Goal: Task Accomplishment & Management: Manage account settings

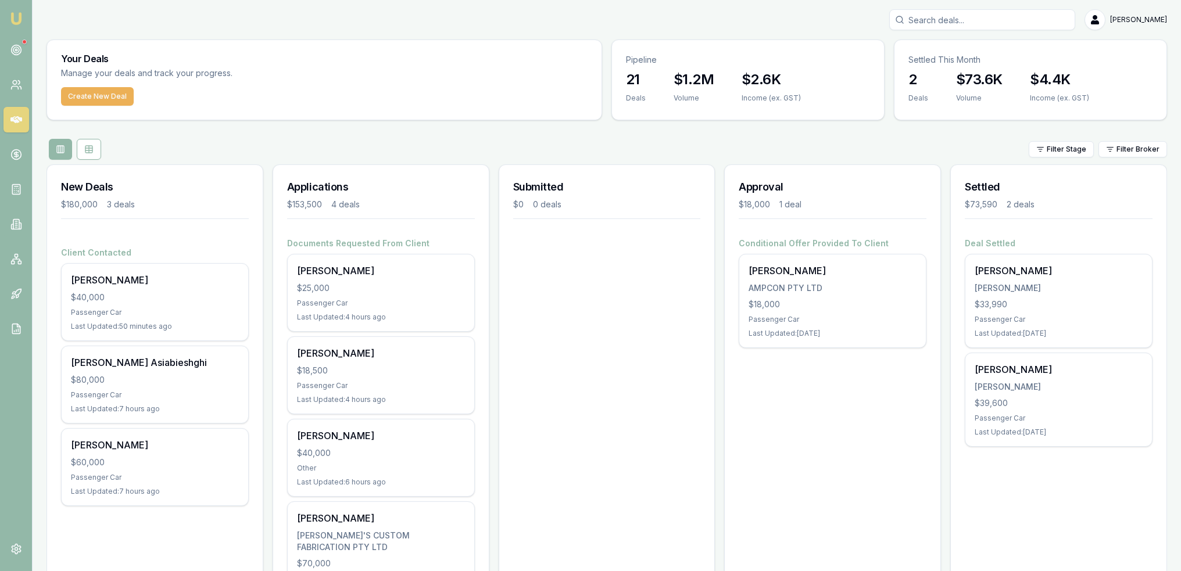
click at [12, 44] on link at bounding box center [16, 50] width 26 height 26
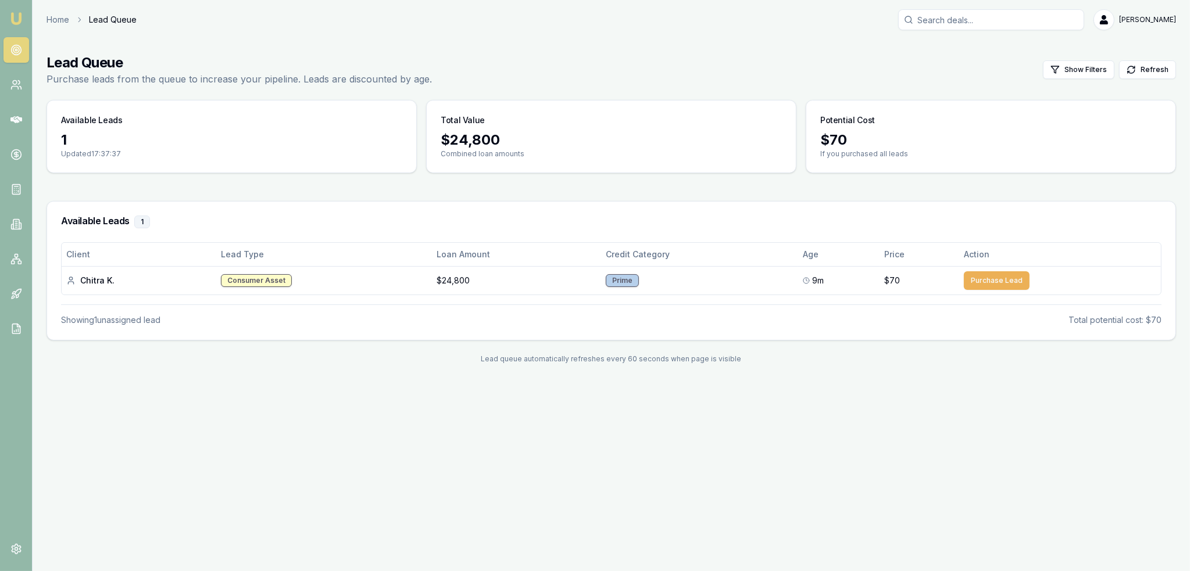
click at [989, 278] on button "Purchase Lead" at bounding box center [997, 280] width 66 height 19
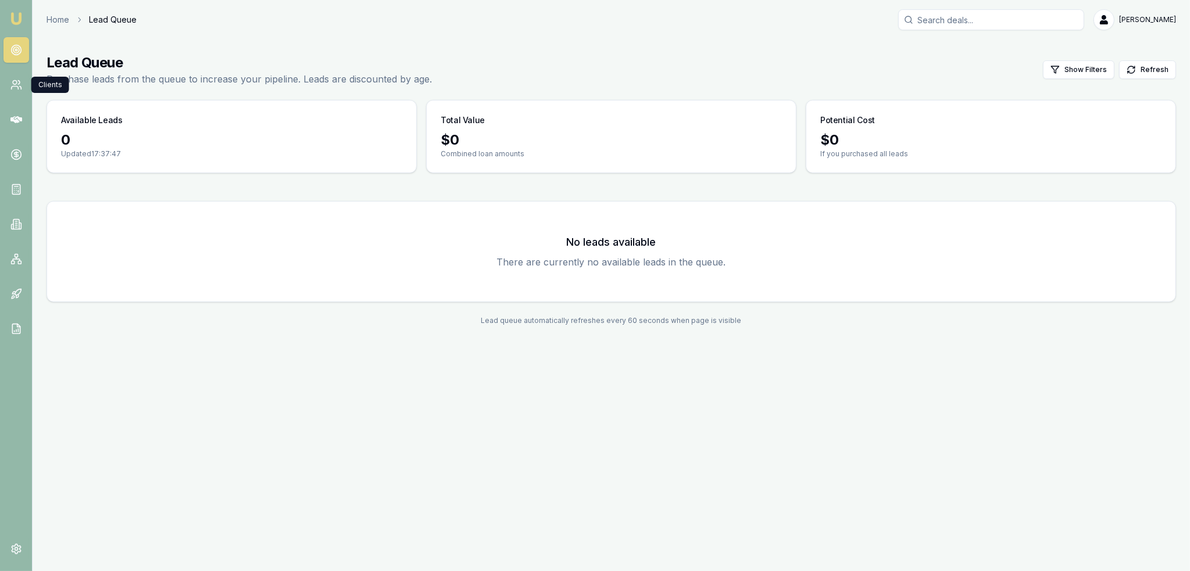
click at [8, 80] on link at bounding box center [16, 85] width 26 height 26
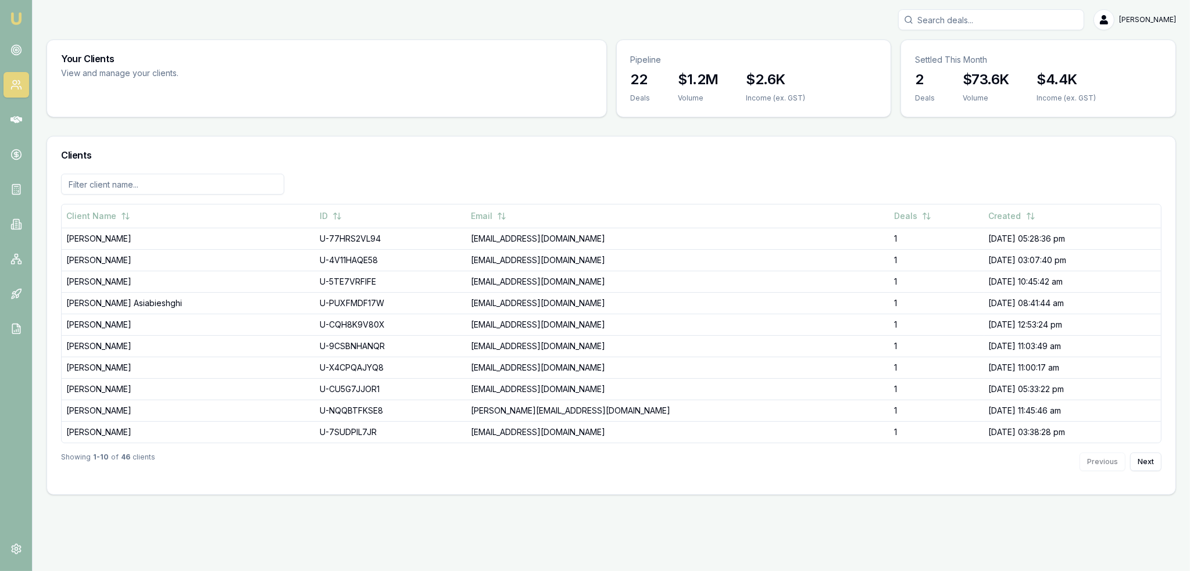
click at [22, 123] on link at bounding box center [16, 120] width 26 height 26
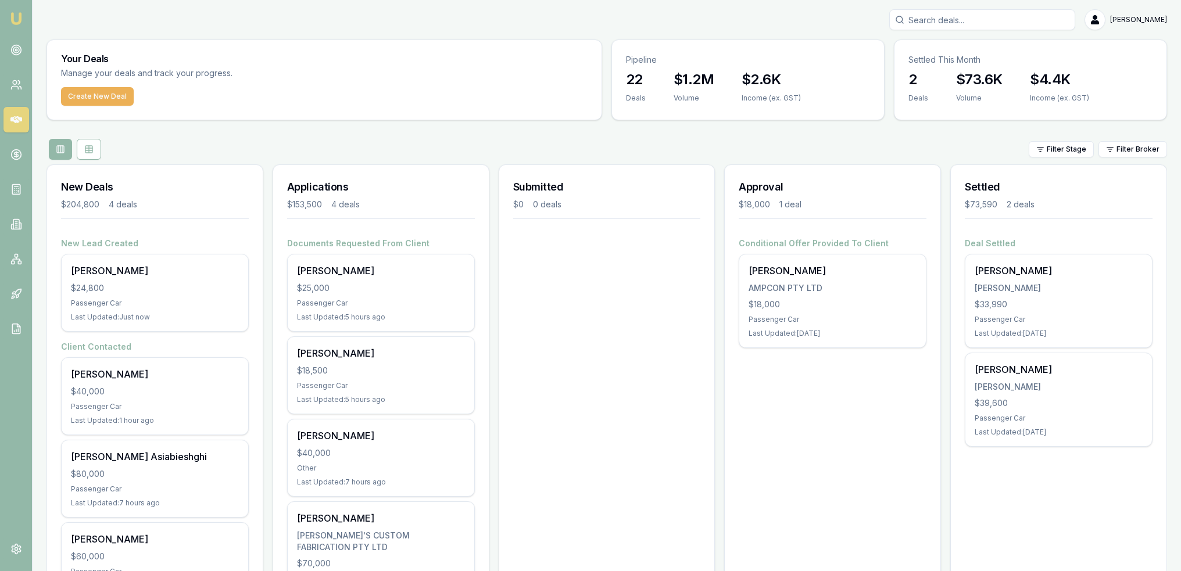
click at [156, 299] on div "Passenger Car" at bounding box center [155, 303] width 168 height 9
click at [5, 80] on link at bounding box center [16, 85] width 26 height 26
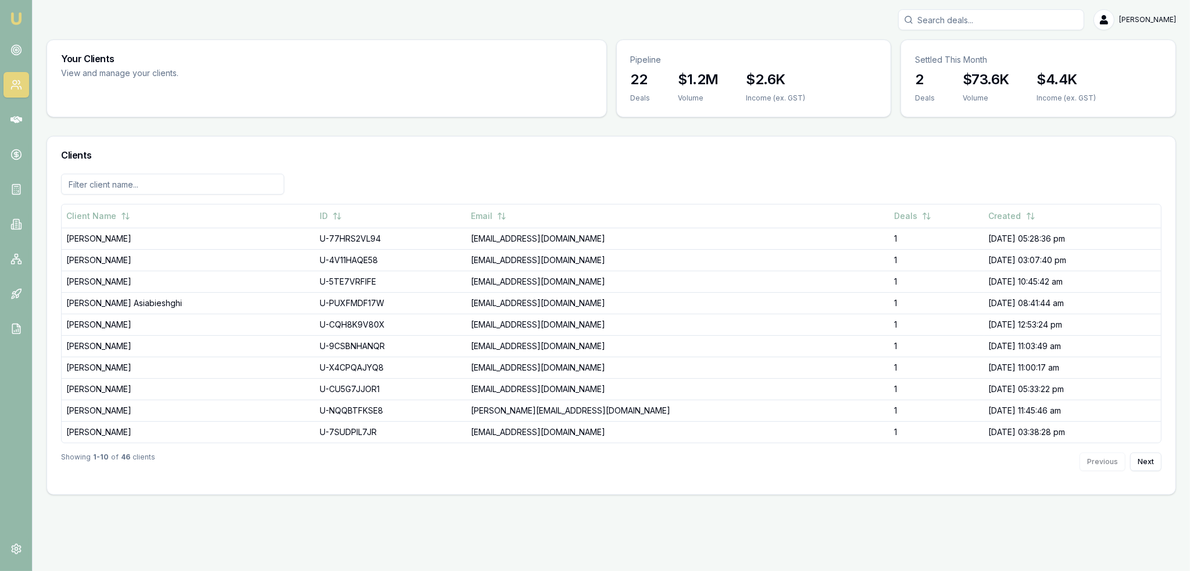
click at [20, 292] on icon at bounding box center [18, 292] width 6 height 6
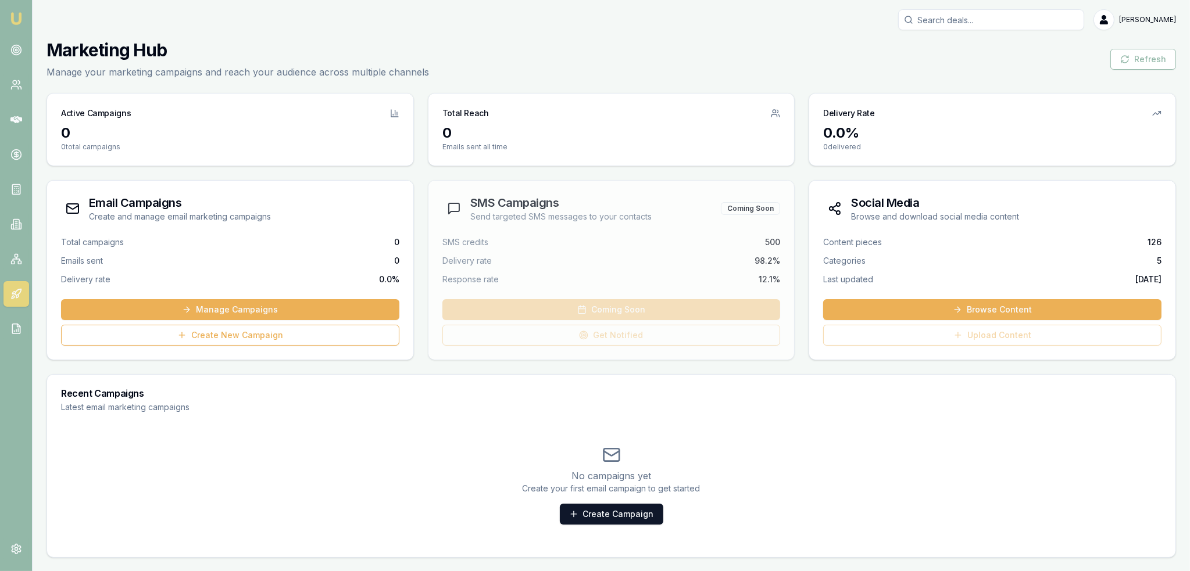
click at [15, 256] on rect at bounding box center [16, 256] width 3 height 3
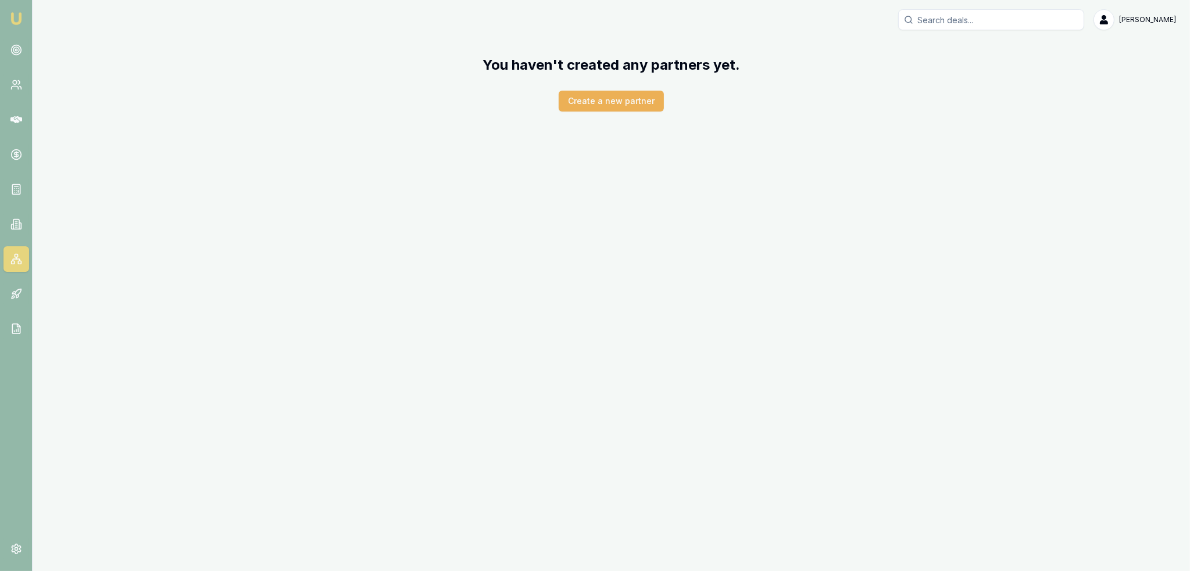
click at [15, 219] on icon at bounding box center [16, 225] width 12 height 12
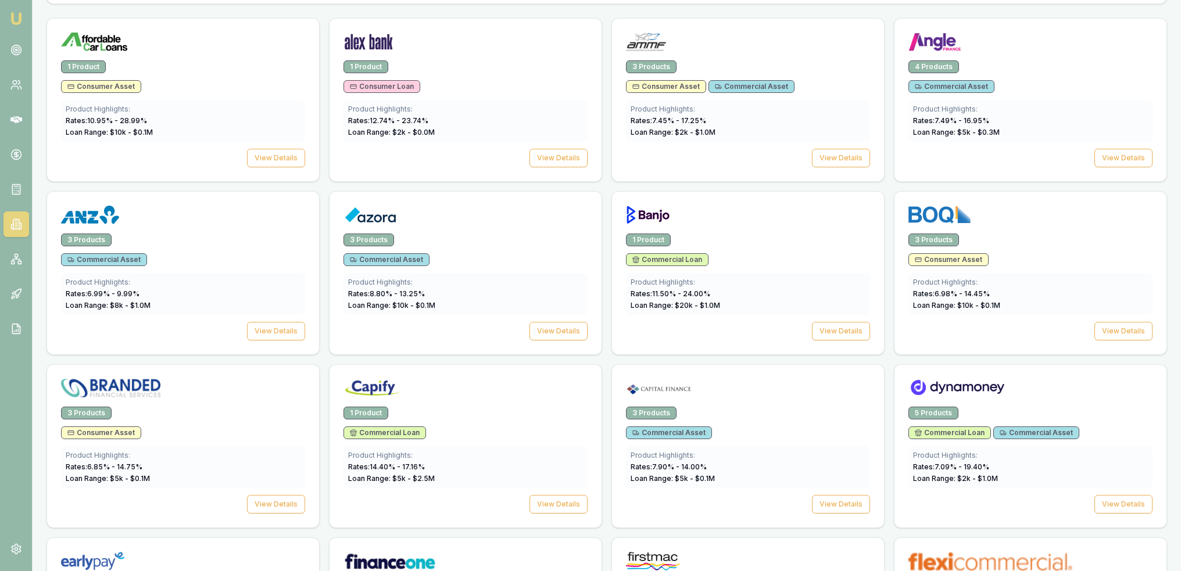
scroll to position [407, 0]
click at [14, 191] on icon at bounding box center [14, 191] width 0 height 0
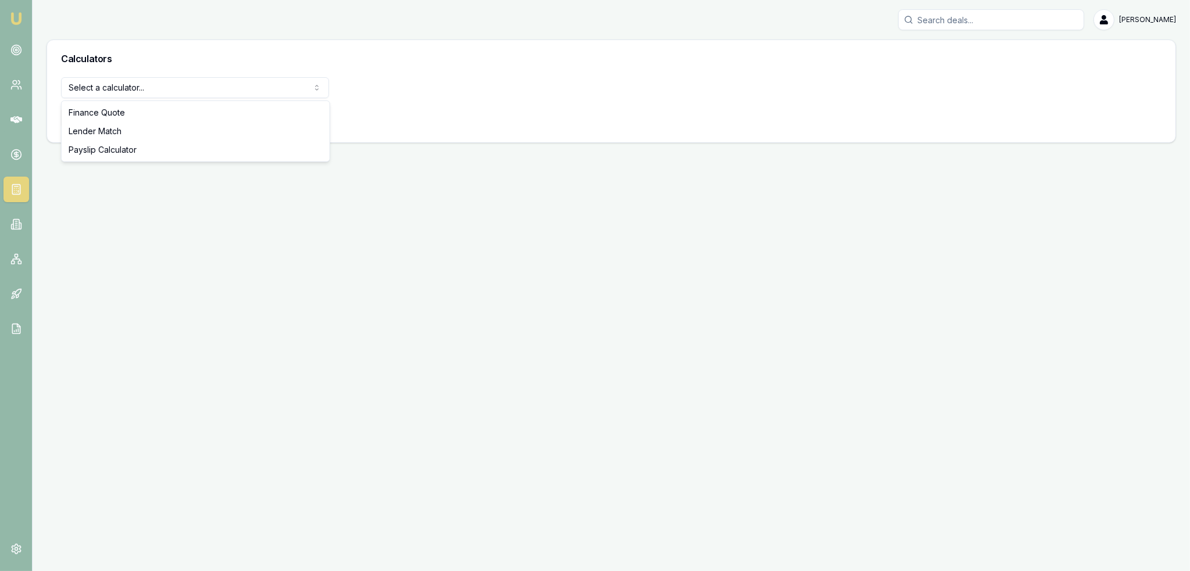
click at [126, 92] on html "Emu Broker Robyn Adams Toggle Menu Calculators Select a calculator... Finance Q…" at bounding box center [595, 285] width 1190 height 571
click at [120, 116] on button "View Calculator" at bounding box center [102, 118] width 83 height 21
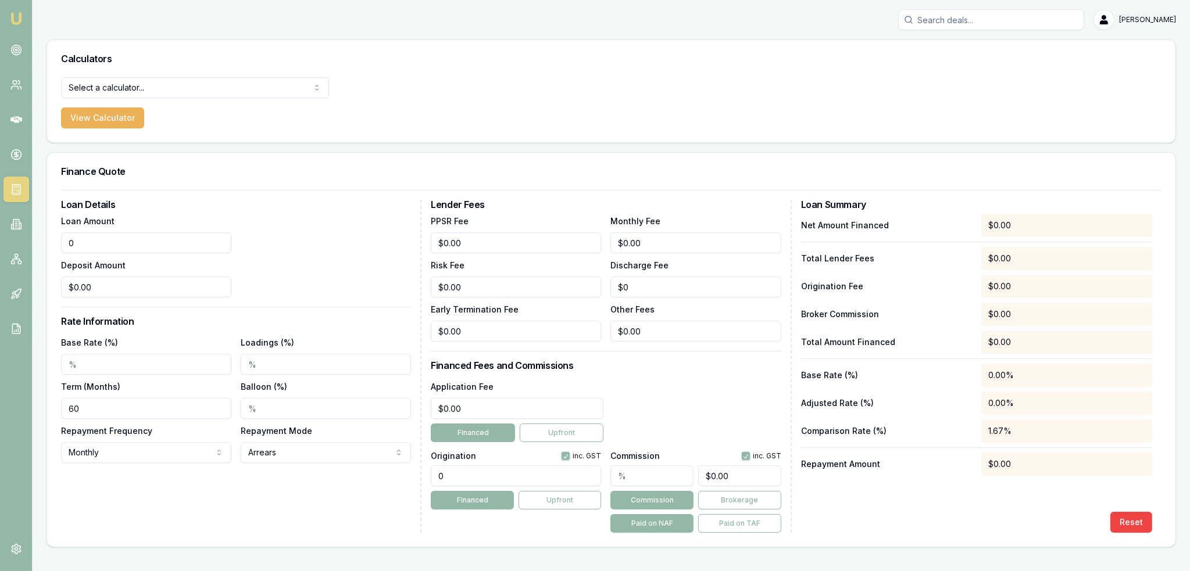
drag, startPoint x: 84, startPoint y: 245, endPoint x: 24, endPoint y: 246, distance: 60.5
click at [24, 246] on div "Emu Broker Robyn Adams Toggle Menu Calculators Select a calculator... Finance Q…" at bounding box center [595, 285] width 1190 height 571
type input "$24,800.00"
drag, startPoint x: 92, startPoint y: 358, endPoint x: 95, endPoint y: 349, distance: 9.0
click at [93, 357] on input "Base Rate (%)" at bounding box center [146, 364] width 170 height 21
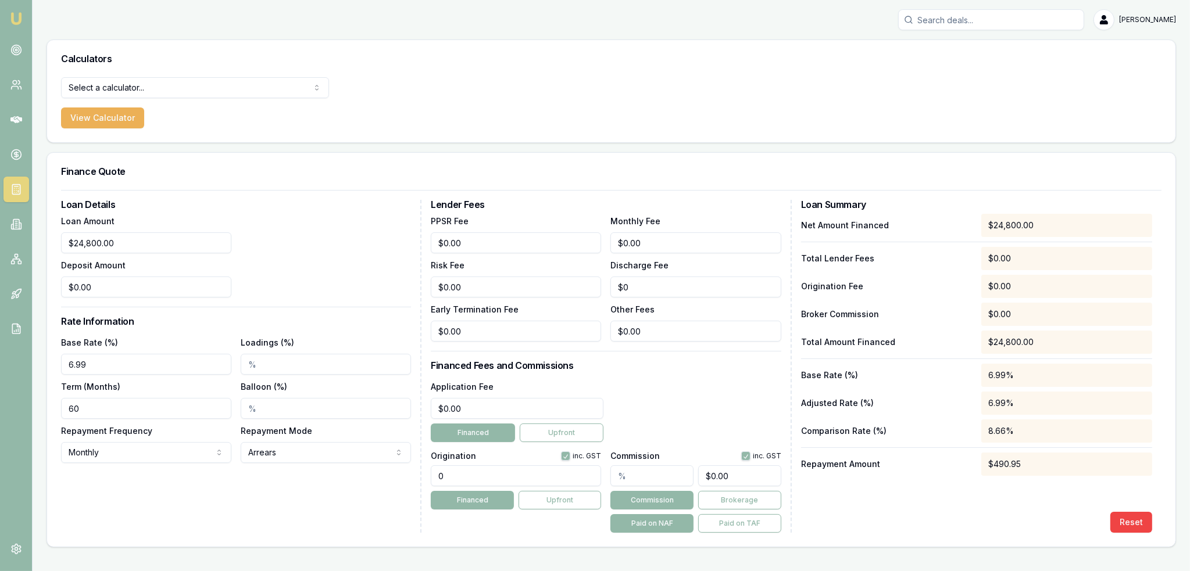
type input "6.99%"
click at [98, 411] on input "60" at bounding box center [146, 408] width 170 height 21
drag, startPoint x: 478, startPoint y: 407, endPoint x: 226, endPoint y: 407, distance: 252.3
click at [226, 407] on div "Loan Details Loan Amount $24,800.00 Deposit Amount $0.00 Rate Information Base …" at bounding box center [611, 366] width 1100 height 333
type input "$400.00"
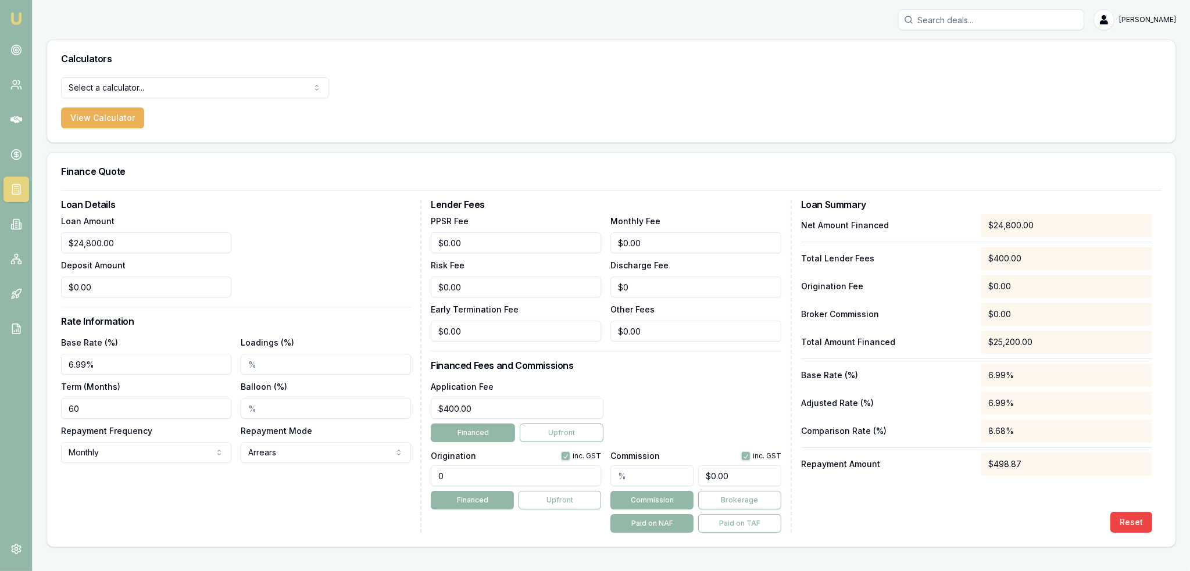
drag, startPoint x: 474, startPoint y: 473, endPoint x: 395, endPoint y: 473, distance: 79.1
click at [395, 473] on div "Loan Details Loan Amount $24,800.00 Deposit Amount $0.00 Rate Information Base …" at bounding box center [611, 366] width 1100 height 333
type input "1210.00"
click at [1000, 526] on div "Reset" at bounding box center [976, 522] width 351 height 21
drag, startPoint x: 87, startPoint y: 411, endPoint x: 47, endPoint y: 404, distance: 40.1
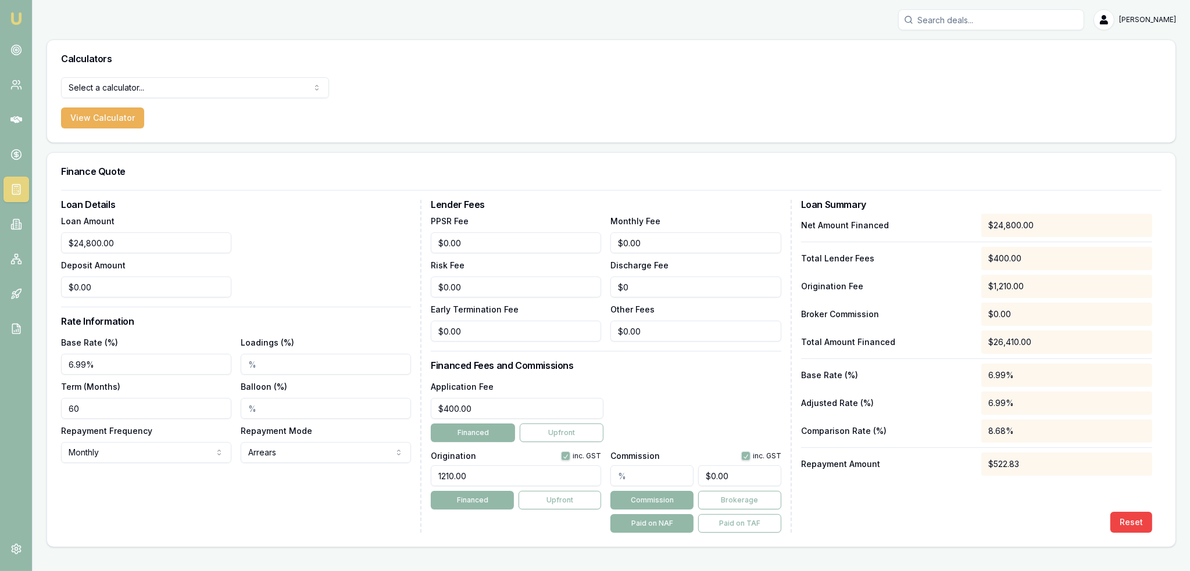
click at [51, 405] on div "Loan Details Loan Amount $24,800.00 Deposit Amount $0.00 Rate Information Base …" at bounding box center [611, 368] width 1128 height 357
type input "24"
click at [181, 502] on div "Loan Details Loan Amount $24,800.00 Deposit Amount $0.00 Rate Information Base …" at bounding box center [241, 366] width 360 height 333
drag, startPoint x: 99, startPoint y: 364, endPoint x: 50, endPoint y: 360, distance: 49.6
click at [50, 360] on div "Loan Details Loan Amount $24,800.00 Deposit Amount $0.00 Rate Information Base …" at bounding box center [611, 368] width 1128 height 357
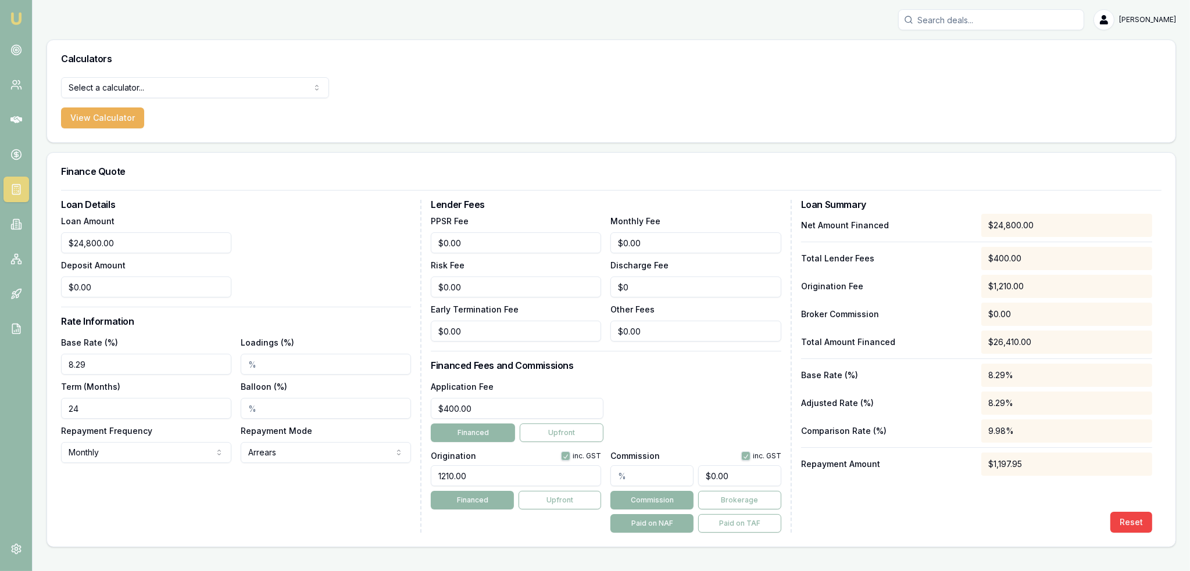
type input "8.29%"
click at [839, 514] on div "Reset" at bounding box center [976, 522] width 351 height 21
click at [181, 409] on input "24" at bounding box center [146, 408] width 170 height 21
click at [230, 474] on div "Loan Details Loan Amount $24,800.00 Deposit Amount $0.00 Rate Information Base …" at bounding box center [241, 366] width 360 height 333
click at [951, 459] on p "Repayment Amount" at bounding box center [886, 465] width 171 height 12
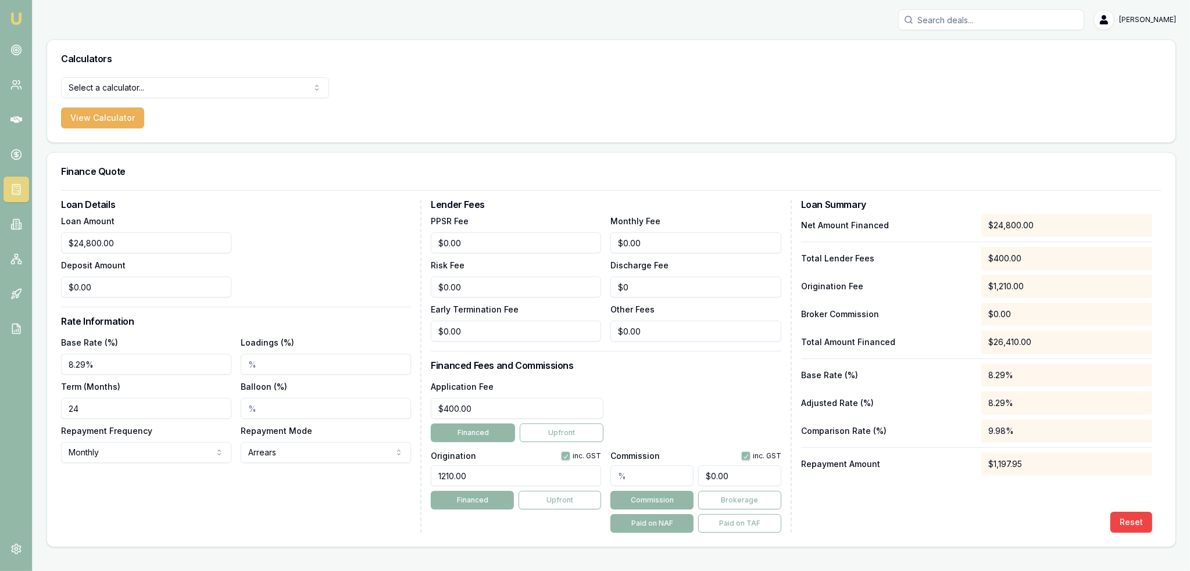
drag, startPoint x: 119, startPoint y: 409, endPoint x: -1, endPoint y: 401, distance: 120.0
click at [0, 401] on html "Emu Broker Robyn Adams Toggle Menu Calculators Select a calculator... Finance Q…" at bounding box center [595, 285] width 1190 height 571
click at [172, 507] on div "Loan Details Loan Amount $24,800.00 Deposit Amount $0.00 Rate Information Base …" at bounding box center [241, 366] width 360 height 333
drag, startPoint x: 91, startPoint y: 401, endPoint x: 56, endPoint y: 404, distance: 35.6
click at [56, 404] on div "Loan Details Loan Amount $24,800.00 Deposit Amount $0.00 Rate Information Base …" at bounding box center [611, 368] width 1128 height 357
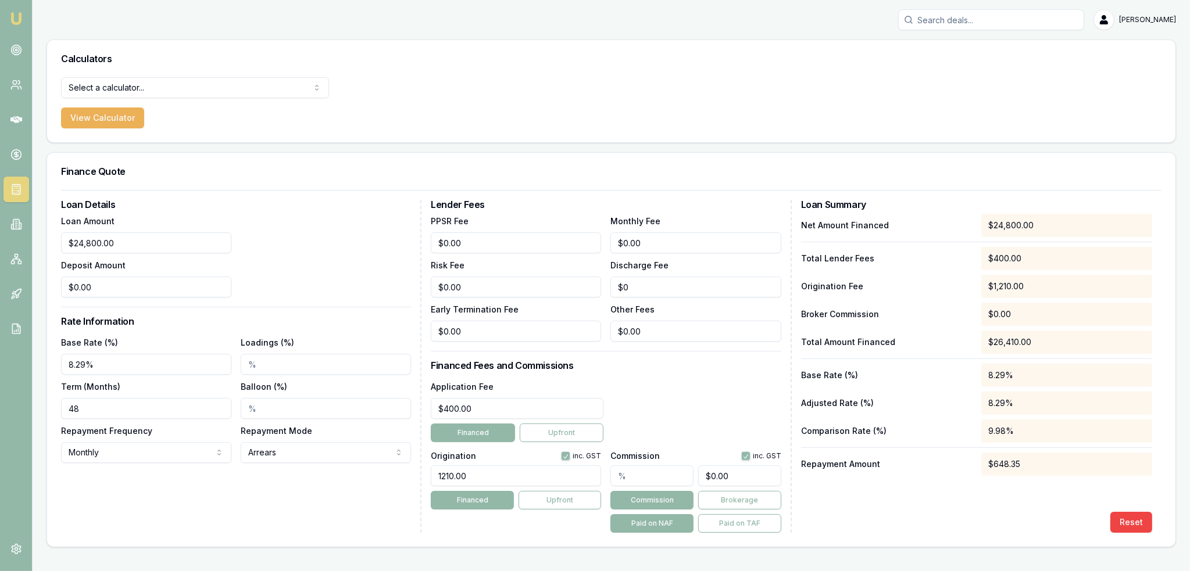
type input "48"
click at [216, 537] on div "Loan Details Loan Amount $24,800.00 Deposit Amount $0.00 Rate Information Base …" at bounding box center [611, 368] width 1128 height 357
click at [963, 503] on div "Net Amount Financed $24,800.00 Total Lender Fees $400.00 Origination Fee $1,210…" at bounding box center [976, 373] width 351 height 319
drag, startPoint x: 134, startPoint y: 362, endPoint x: 25, endPoint y: 345, distance: 110.6
click at [23, 359] on div "Emu Broker Robyn Adams Toggle Menu Calculators Select a calculator... Finance Q…" at bounding box center [595, 285] width 1190 height 571
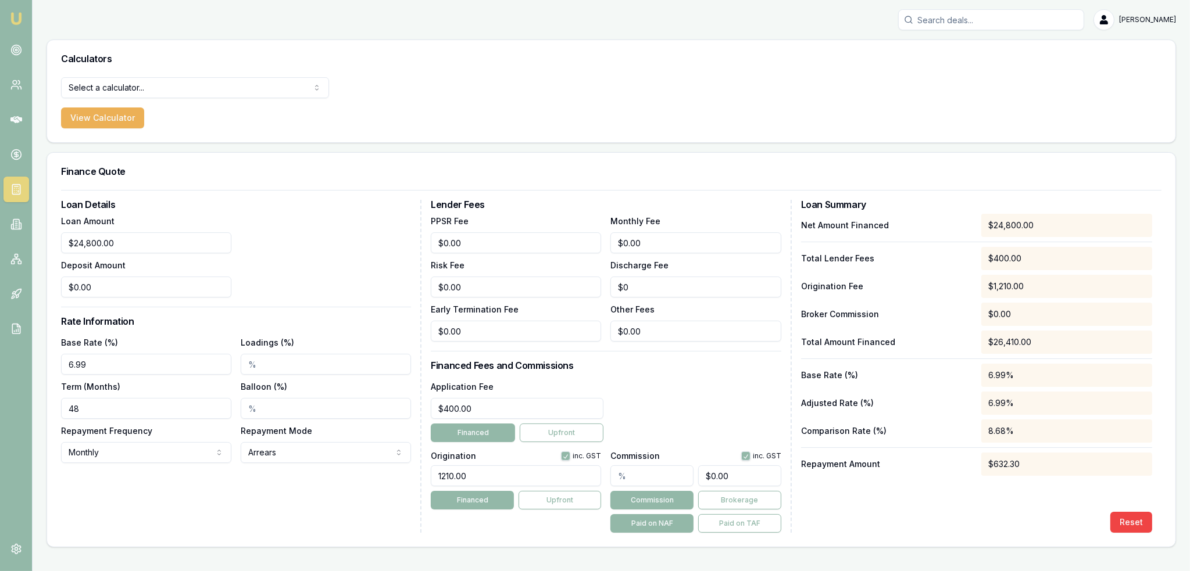
type input "6.99%"
click at [185, 517] on div "Loan Details Loan Amount $24,800.00 Deposit Amount $0.00 Rate Information Base …" at bounding box center [241, 366] width 360 height 333
click at [13, 15] on img at bounding box center [16, 19] width 14 height 14
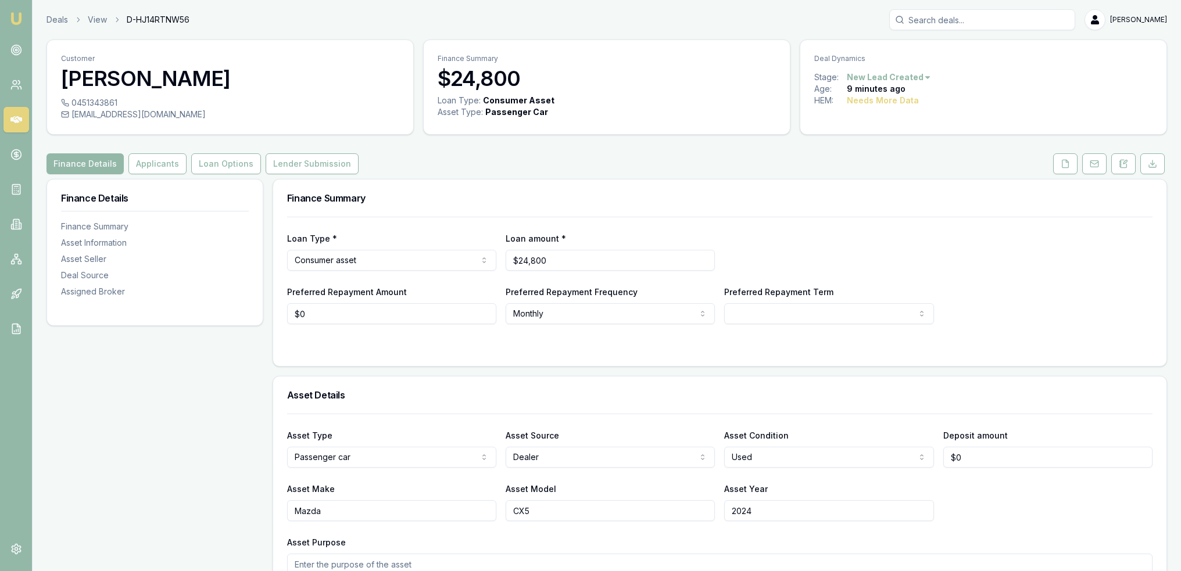
drag, startPoint x: 72, startPoint y: 103, endPoint x: 119, endPoint y: 104, distance: 46.5
click at [119, 104] on div "0451343861" at bounding box center [230, 103] width 338 height 12
click at [611, 458] on html "Emu Broker Deals View D-HJ14RTNW56 Robyn Adams Toggle Menu Customer Chitra Khad…" at bounding box center [590, 285] width 1181 height 571
select select "REFINANCE"
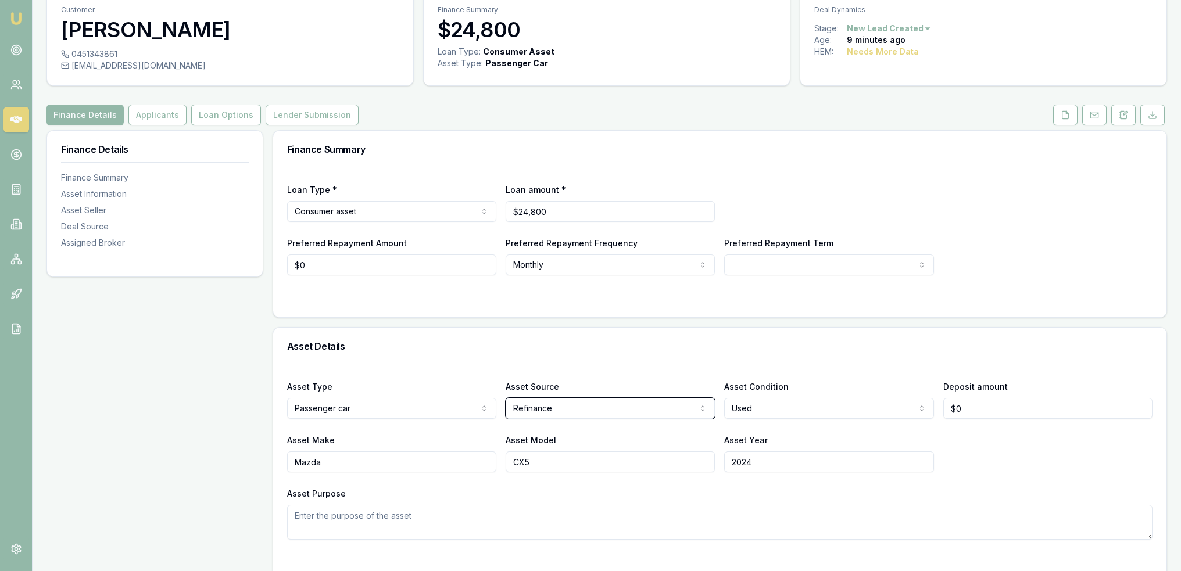
scroll to position [116, 0]
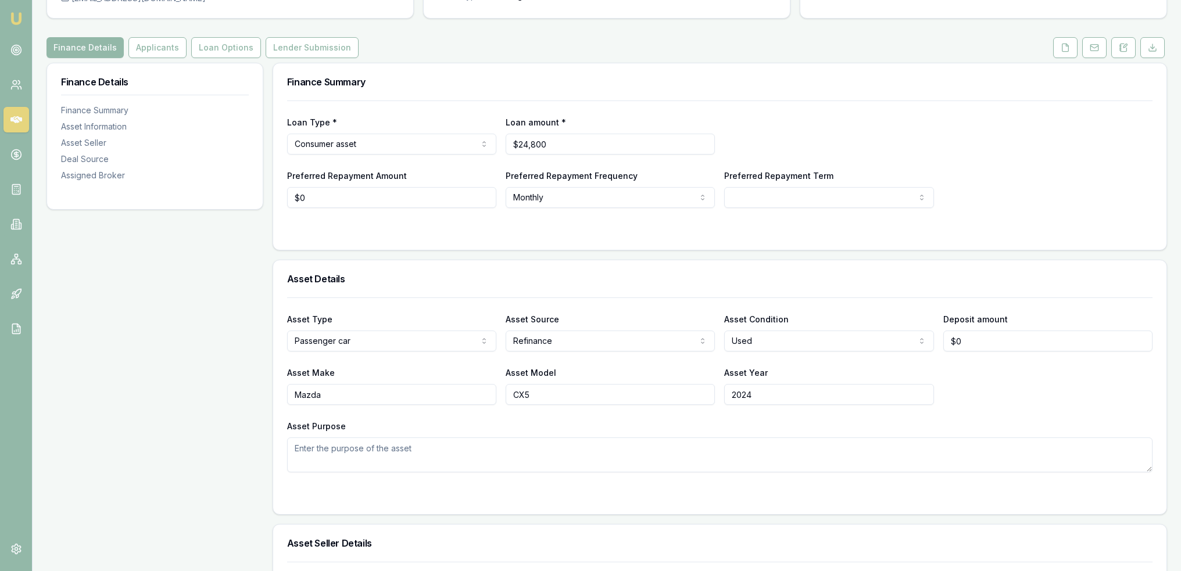
click at [1124, 45] on icon at bounding box center [1125, 45] width 3 height 3
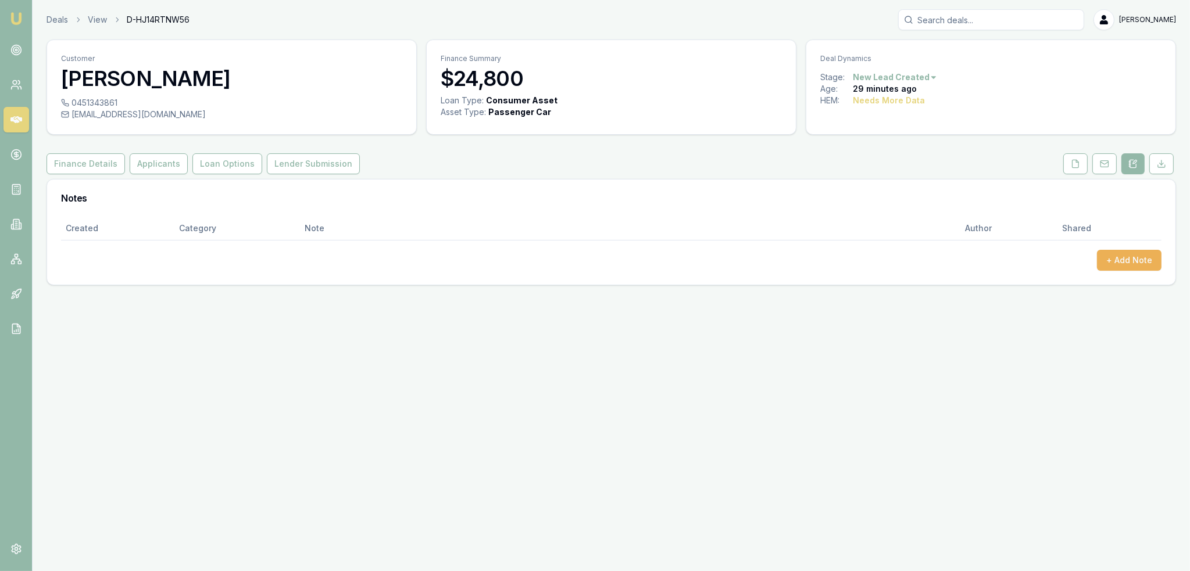
click at [1143, 261] on button "+ Add Note" at bounding box center [1129, 260] width 65 height 21
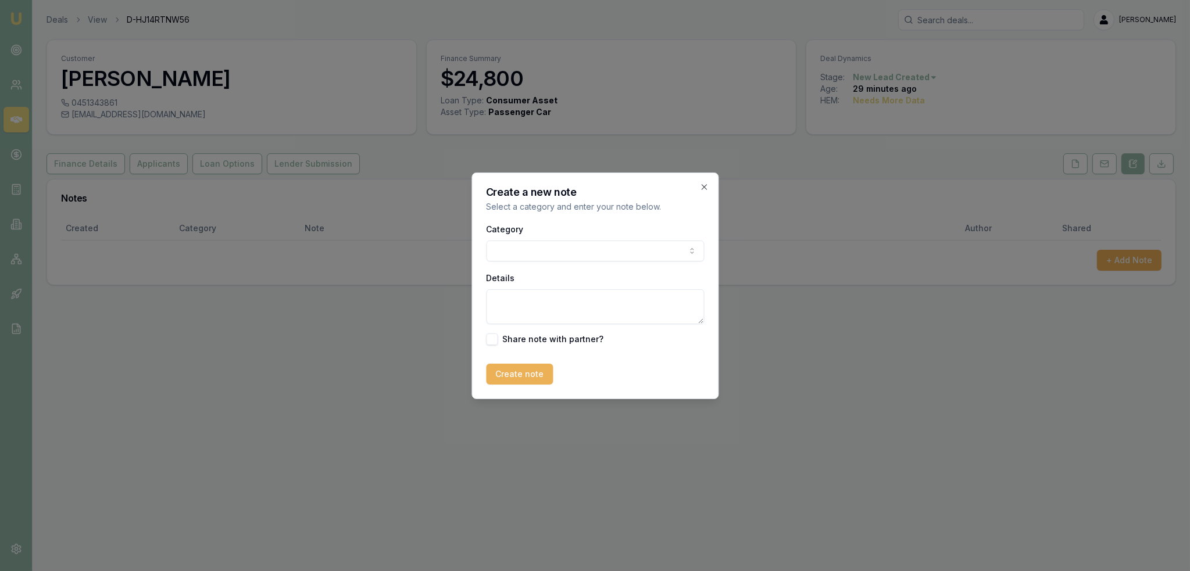
click at [579, 260] on body "Emu Broker Deals View D-HJ14RTNW56 Robyn Adams Toggle Menu Customer Chitra Khad…" at bounding box center [595, 285] width 1190 height 571
click at [582, 263] on div "Category General notes General notes Attempted contact Follow up reminder Initi…" at bounding box center [595, 283] width 218 height 123
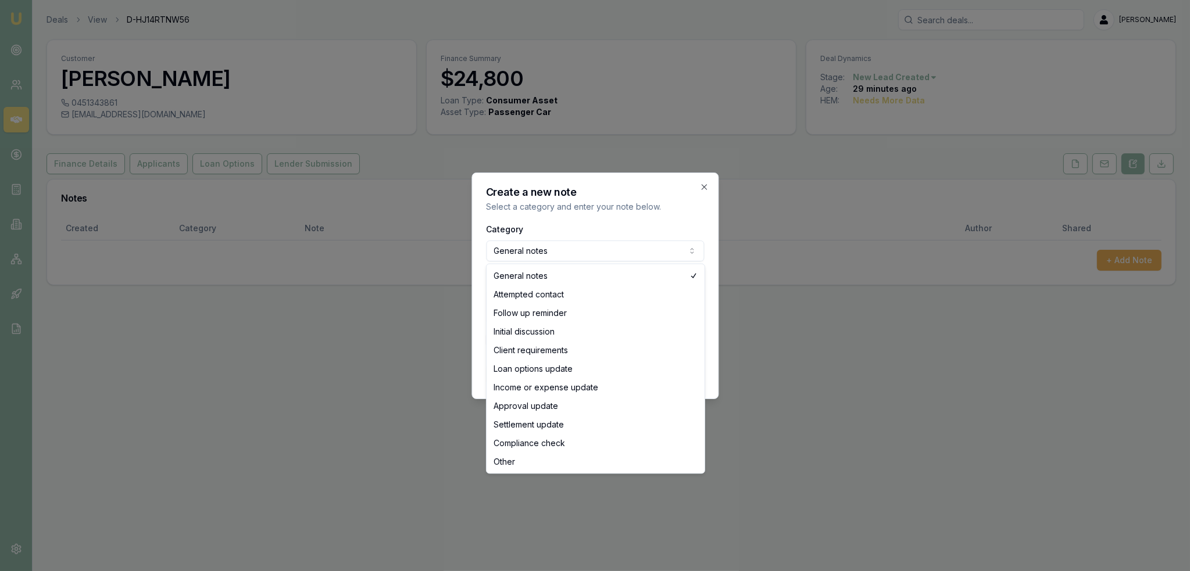
click at [589, 244] on body "Emu Broker Deals View D-HJ14RTNW56 Robyn Adams Toggle Menu Customer Chitra Khad…" at bounding box center [595, 285] width 1190 height 571
select select "INITIAL_DISCUSSION"
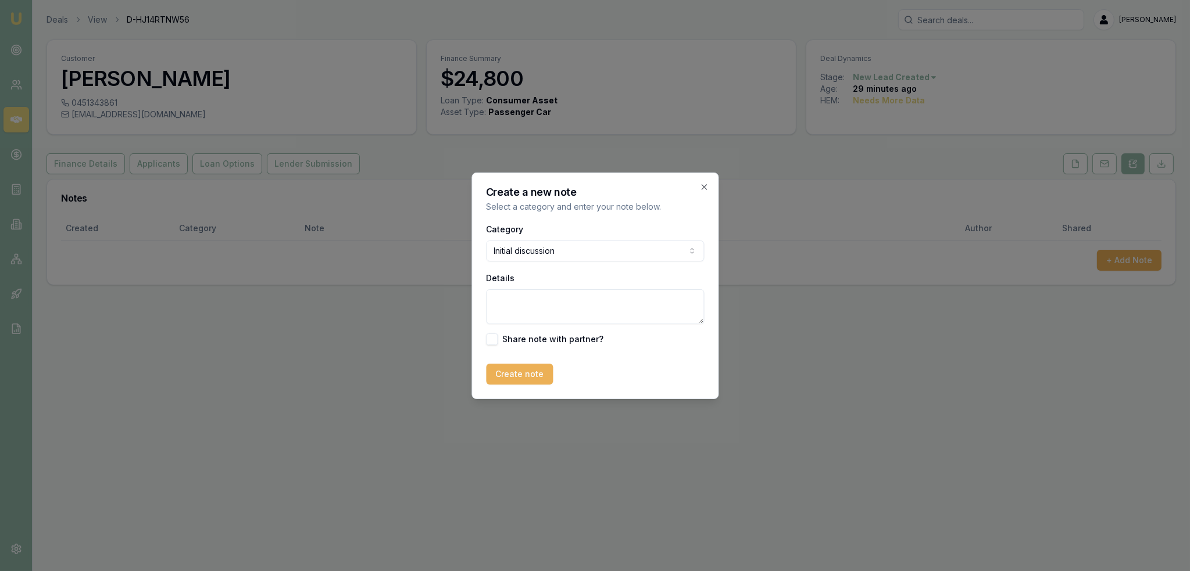
click at [548, 330] on div "Category Initial discussion General notes Attempted contact Follow up reminder …" at bounding box center [595, 283] width 218 height 123
click at [600, 301] on textarea "Details" at bounding box center [595, 306] width 218 height 35
drag, startPoint x: 491, startPoint y: 301, endPoint x: 709, endPoint y: 310, distance: 218.2
click at [710, 311] on div "Create a new note Select a category and enter your note below. Category Initial…" at bounding box center [594, 286] width 247 height 227
paste textarea "Wants 6-6.5%. Current repayment is $900/m and have had the loan for 12 months. …"
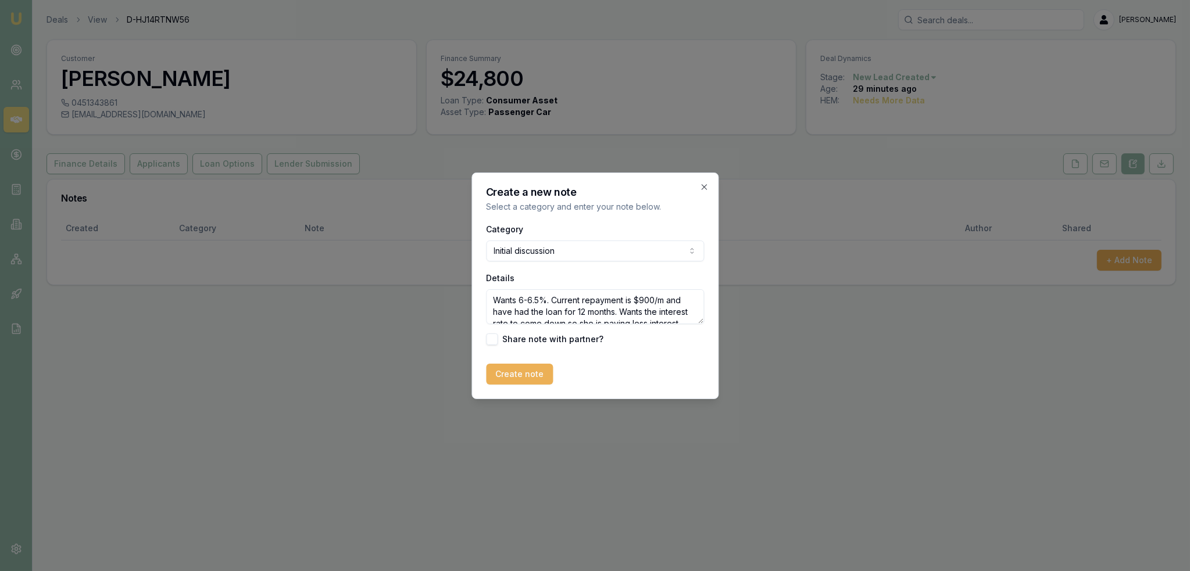
scroll to position [98, 0]
type textarea "Wants 6-6.5%. Current repayment is $900/m and have had the loan for 12 months. …"
click at [523, 376] on button "Create note" at bounding box center [519, 374] width 67 height 21
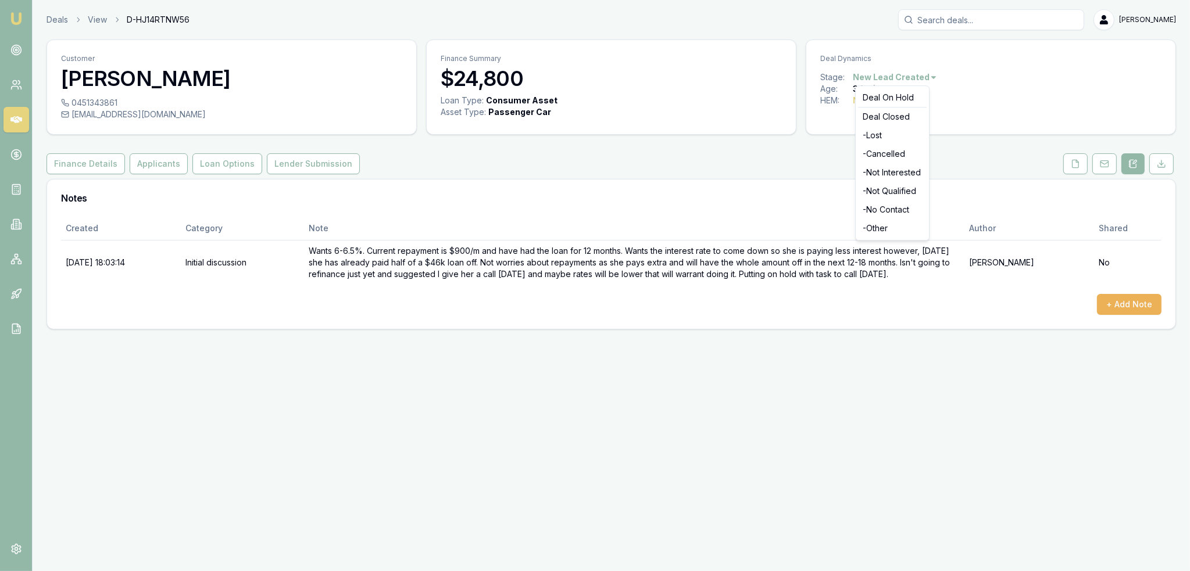
click at [930, 74] on html "Emu Broker Deals View D-HJ14RTNW56 Robyn Adams Toggle Menu Customer Chitra Khad…" at bounding box center [595, 285] width 1190 height 571
click at [885, 94] on div "Deal On Hold" at bounding box center [892, 97] width 69 height 19
drag, startPoint x: 0, startPoint y: 0, endPoint x: 30, endPoint y: 6, distance: 30.9
click at [17, 18] on img at bounding box center [16, 19] width 14 height 14
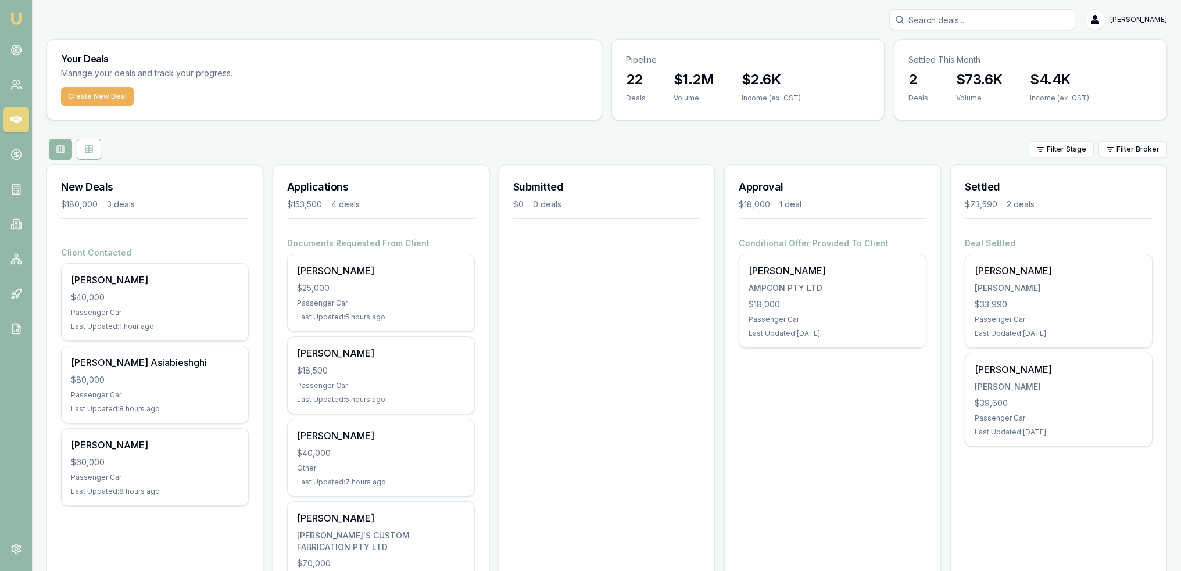
click at [999, 16] on input "Search deals" at bounding box center [982, 19] width 186 height 21
type input "o"
type input "john odonnell"
click at [1002, 80] on div "Select deal for Cornelius John ODonnell" at bounding box center [983, 82] width 176 height 5
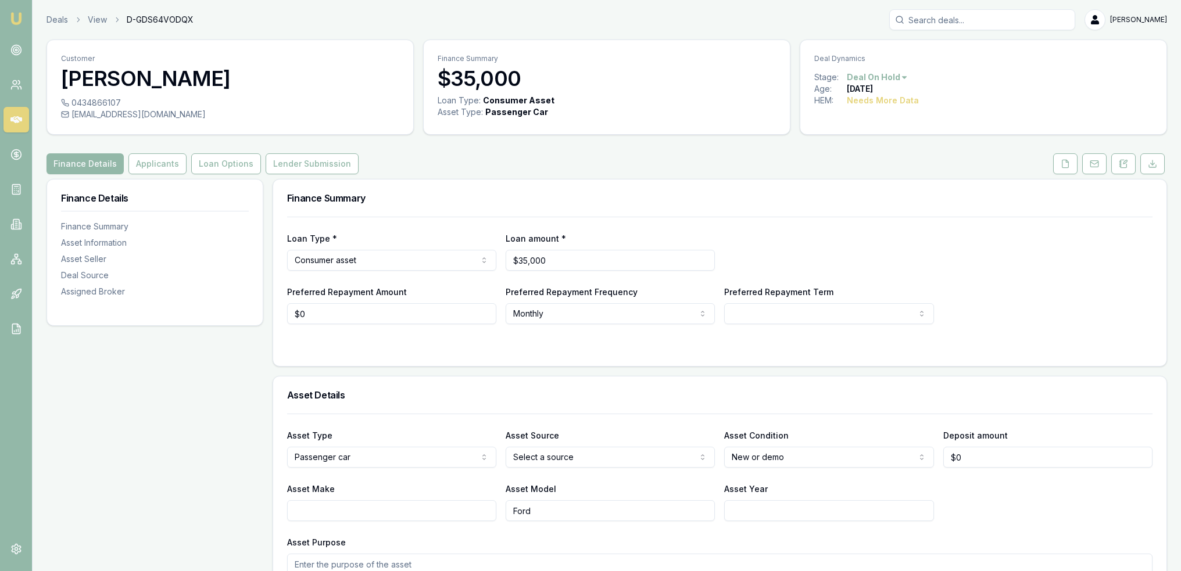
click at [1117, 162] on button at bounding box center [1123, 163] width 24 height 21
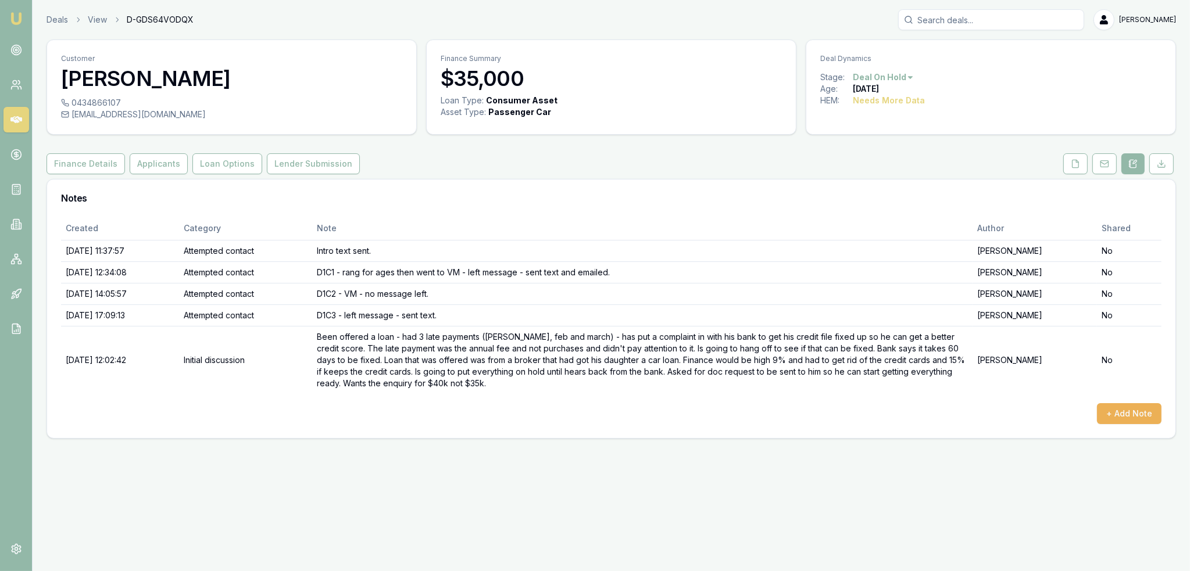
click at [1081, 162] on button at bounding box center [1075, 163] width 24 height 21
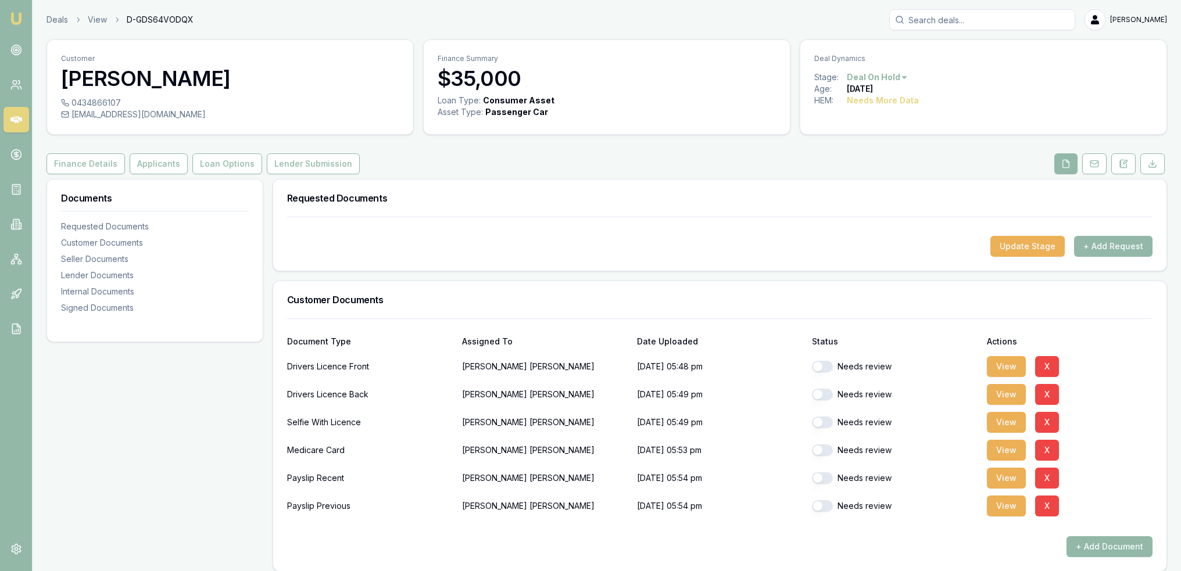
click at [997, 360] on button "View" at bounding box center [1006, 366] width 39 height 21
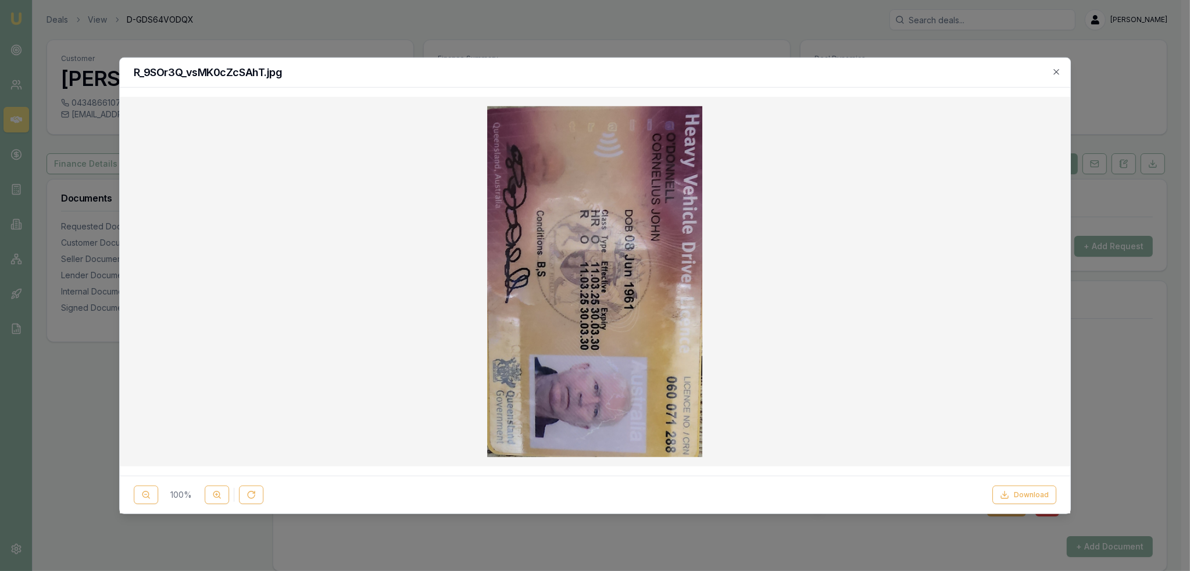
click at [1057, 74] on icon "button" at bounding box center [1056, 71] width 9 height 9
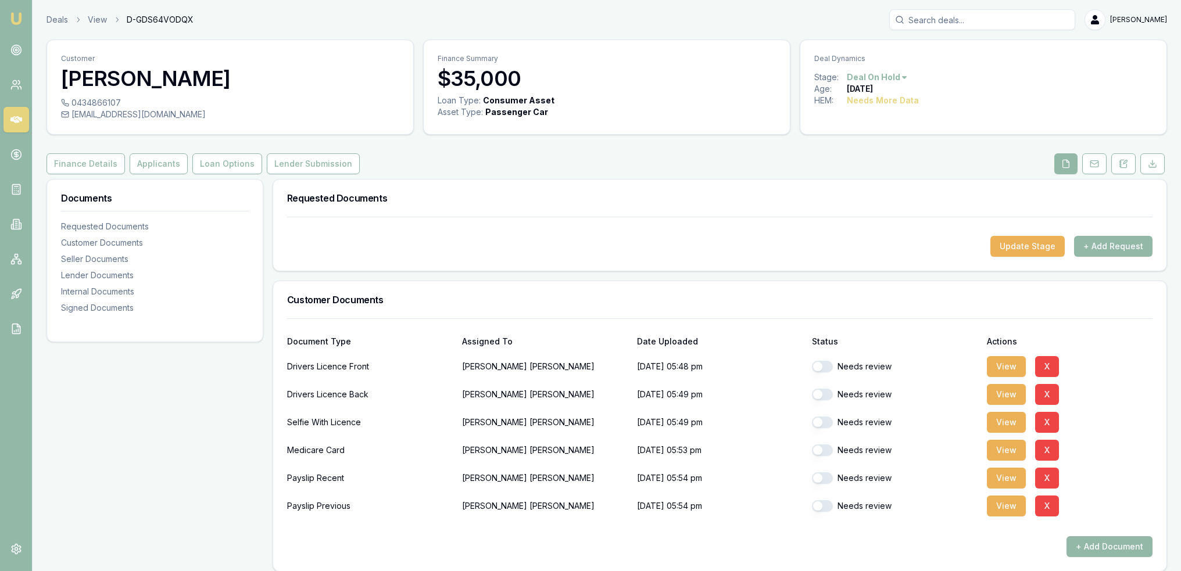
click at [818, 364] on button "button" at bounding box center [822, 367] width 21 height 12
click at [1010, 392] on button "View" at bounding box center [1006, 394] width 39 height 21
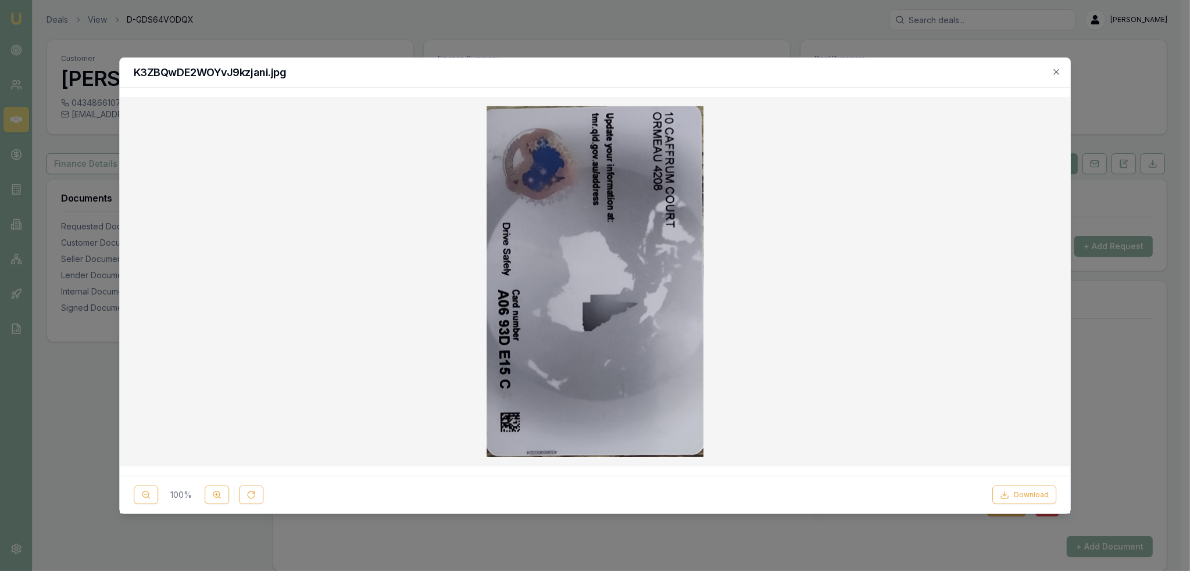
checkbox input "false"
checkbox input "true"
click at [258, 494] on button at bounding box center [251, 495] width 24 height 19
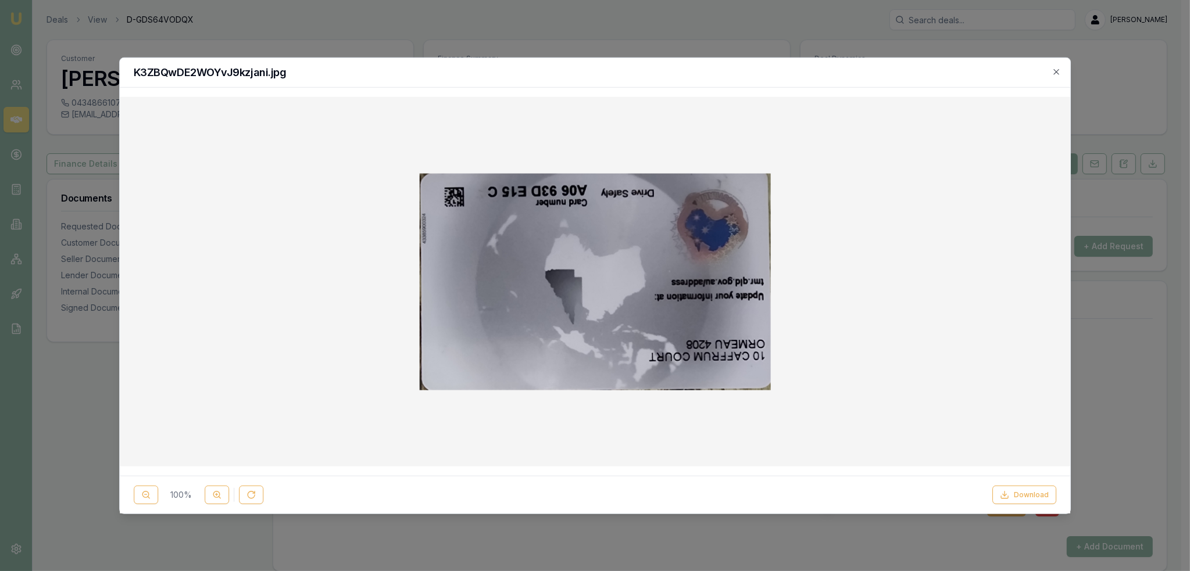
click at [258, 494] on button at bounding box center [251, 495] width 24 height 19
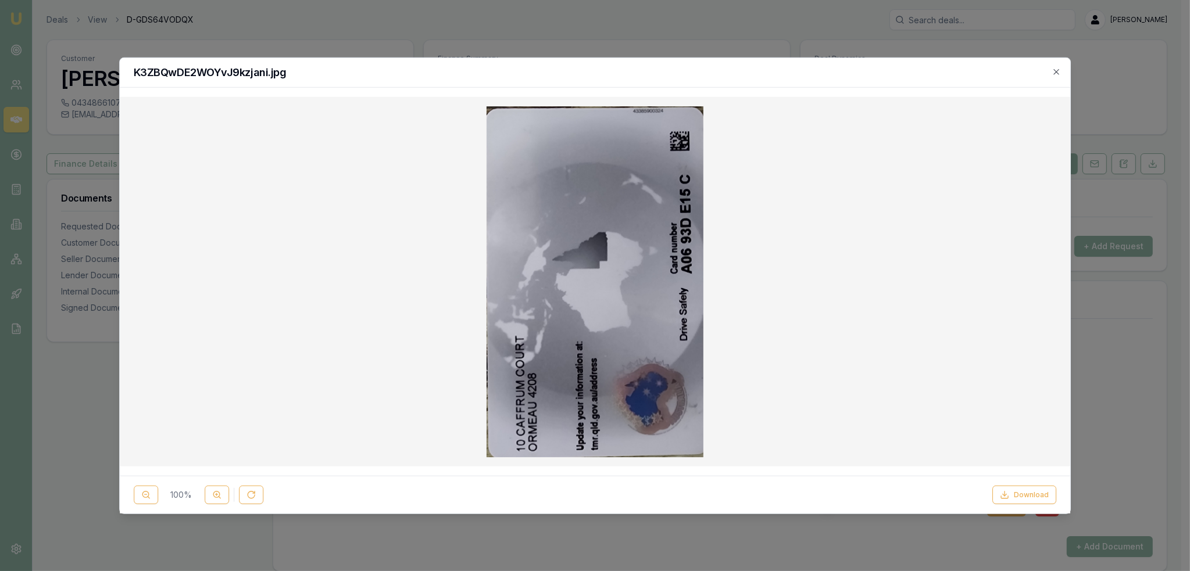
click at [258, 494] on button at bounding box center [251, 495] width 24 height 19
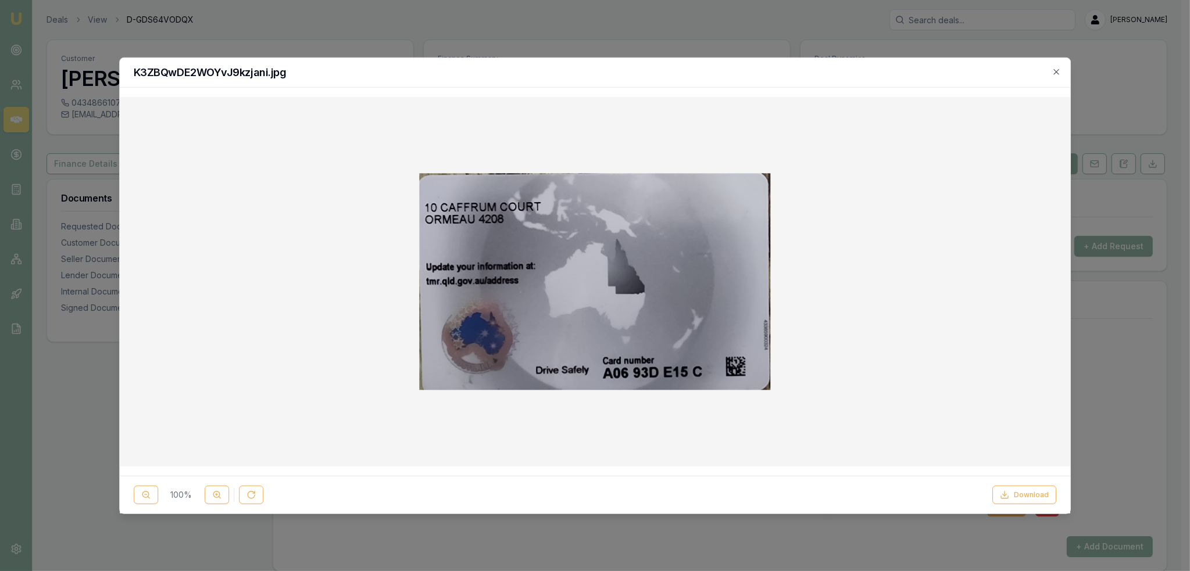
click at [1054, 71] on icon "button" at bounding box center [1056, 71] width 9 height 9
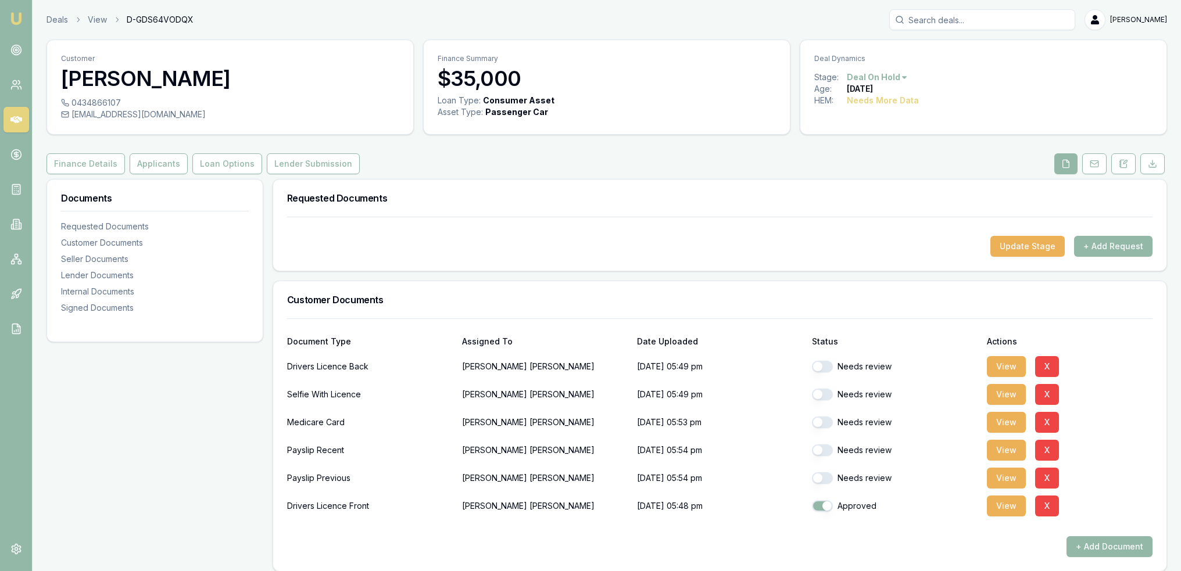
click at [821, 364] on button "button" at bounding box center [822, 367] width 21 height 12
click at [998, 390] on button "View" at bounding box center [1006, 394] width 39 height 21
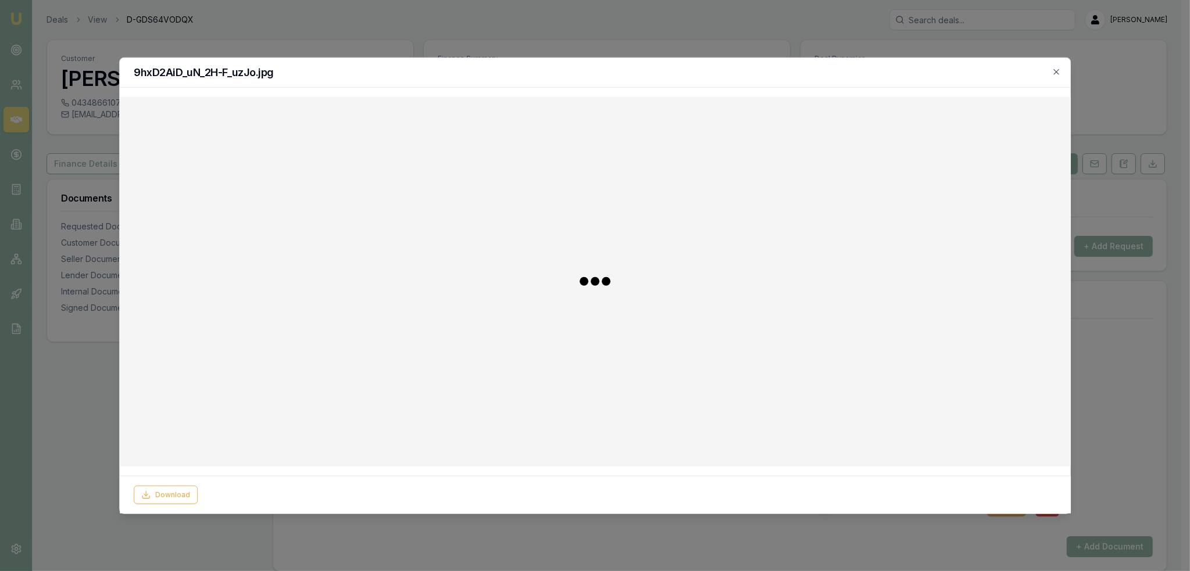
checkbox input "false"
checkbox input "true"
click at [1055, 68] on icon "button" at bounding box center [1056, 71] width 9 height 9
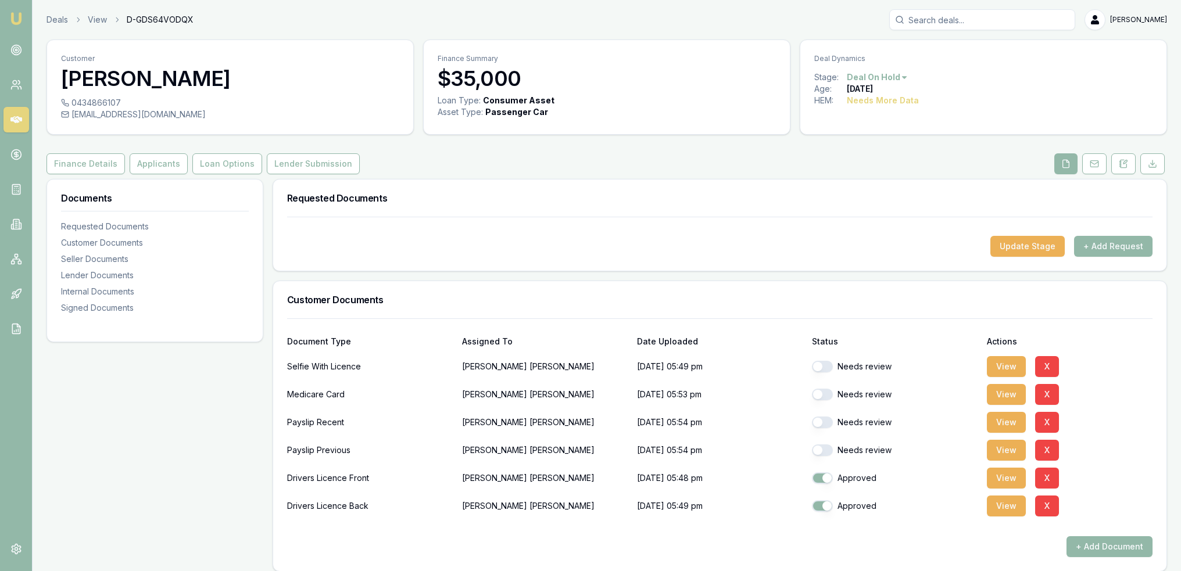
click at [821, 366] on button "button" at bounding box center [822, 367] width 21 height 12
click at [1006, 392] on button "View" at bounding box center [1006, 394] width 39 height 21
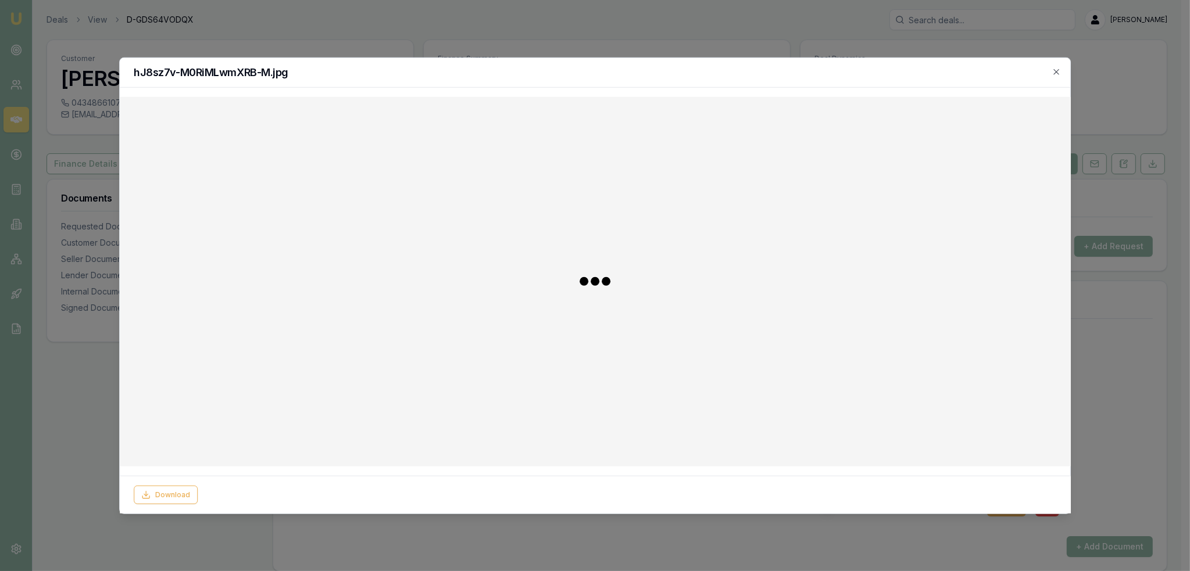
checkbox input "false"
checkbox input "true"
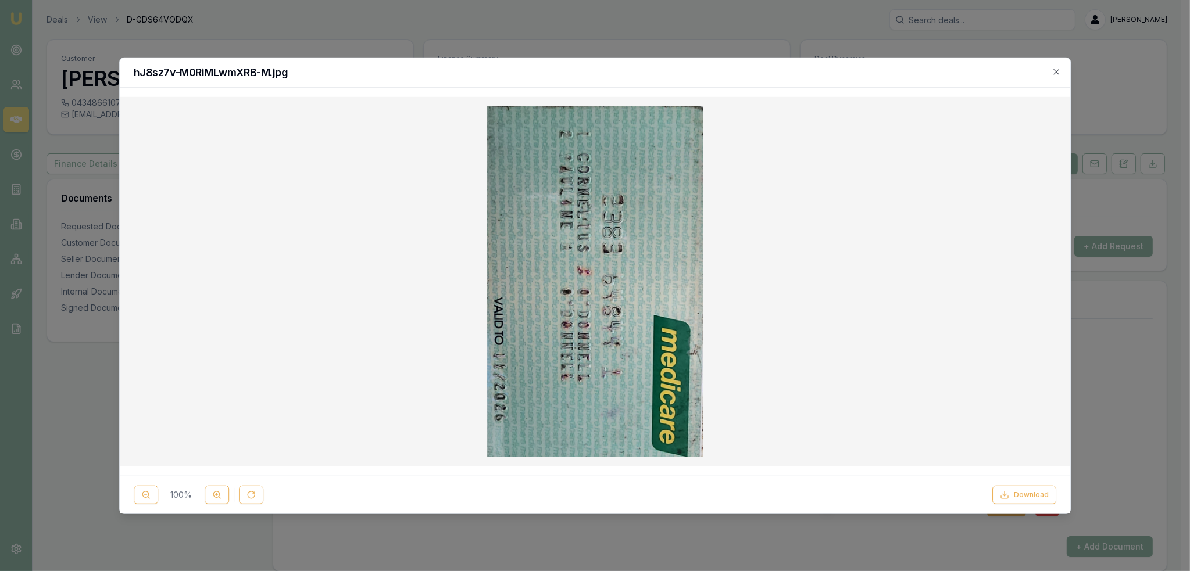
click at [1057, 71] on icon "button" at bounding box center [1056, 71] width 5 height 5
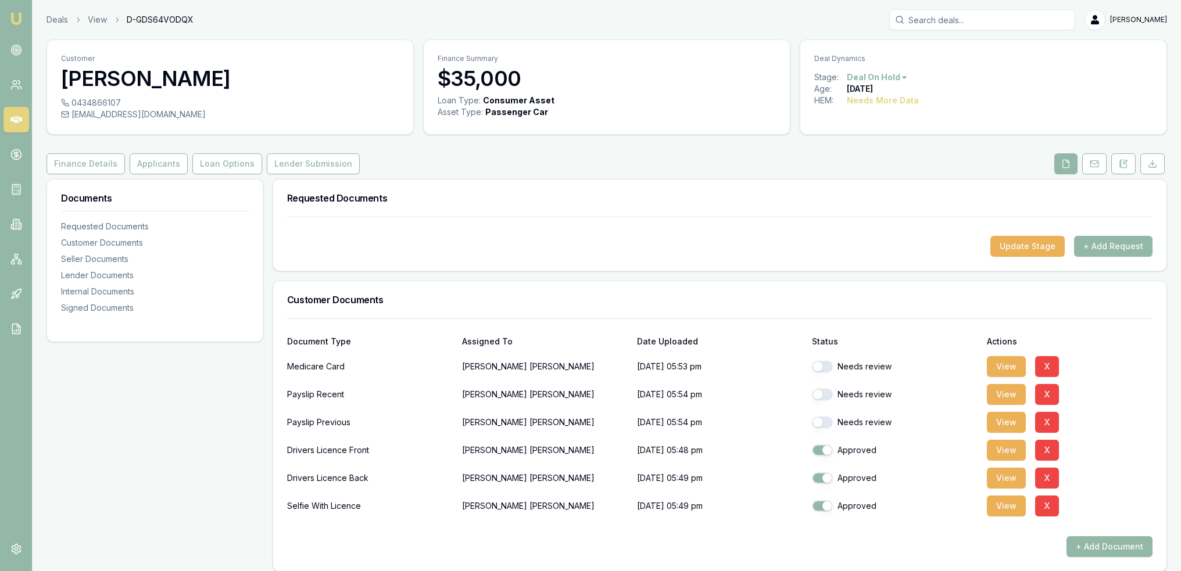
click at [820, 364] on button "button" at bounding box center [822, 367] width 21 height 12
checkbox input "false"
checkbox input "true"
click at [20, 80] on icon at bounding box center [16, 85] width 12 height 12
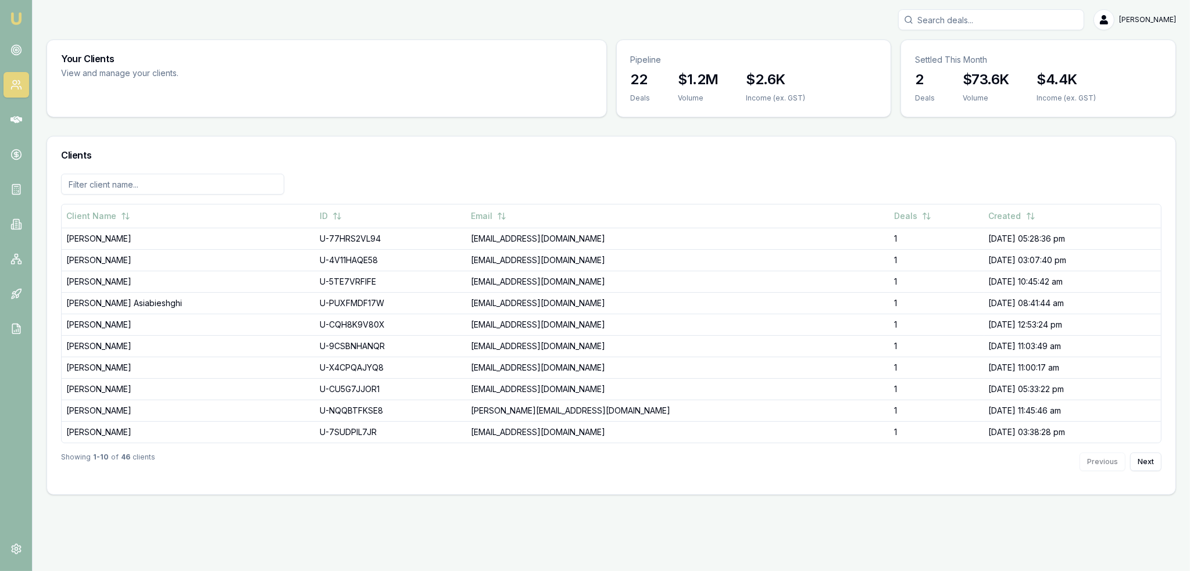
click at [16, 118] on icon at bounding box center [16, 120] width 12 height 12
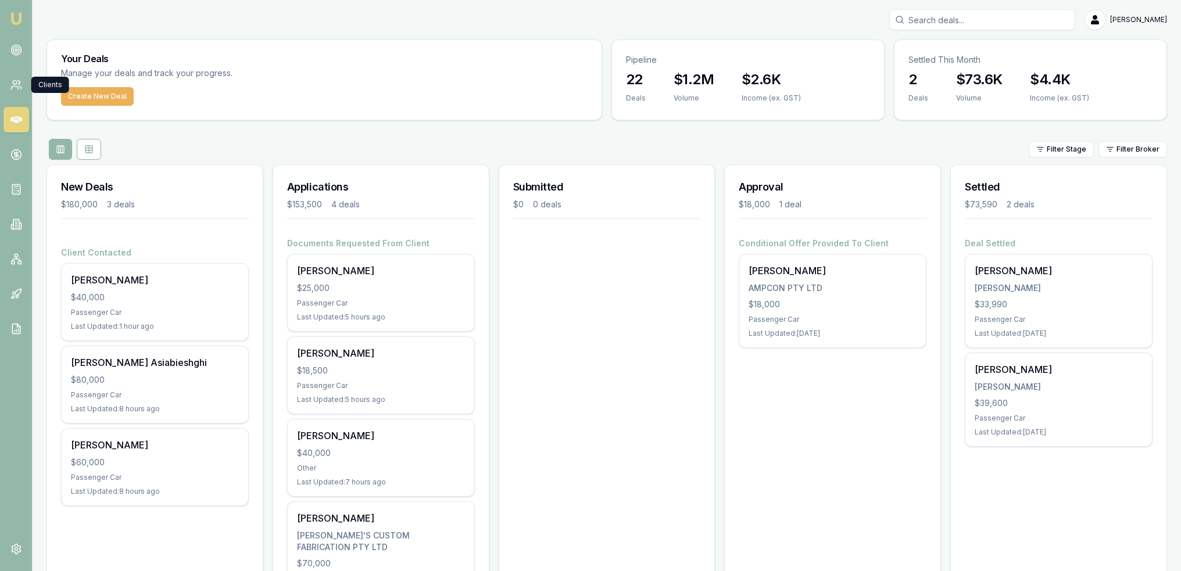
click at [16, 83] on circle at bounding box center [15, 83] width 4 height 4
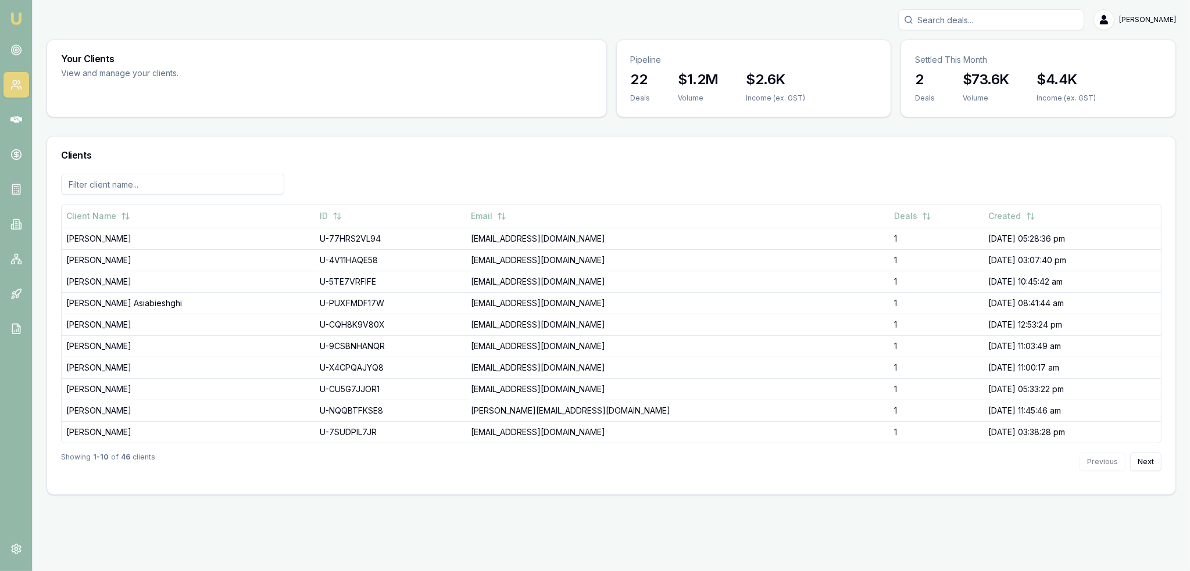
click at [11, 120] on icon at bounding box center [16, 119] width 12 height 7
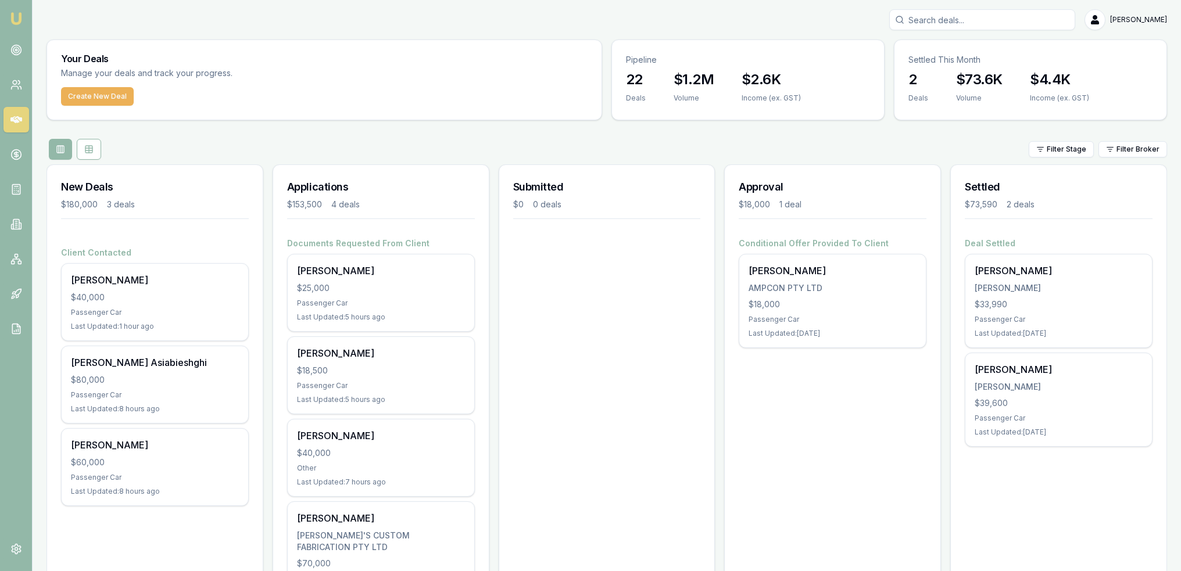
click at [14, 159] on circle at bounding box center [16, 155] width 10 height 10
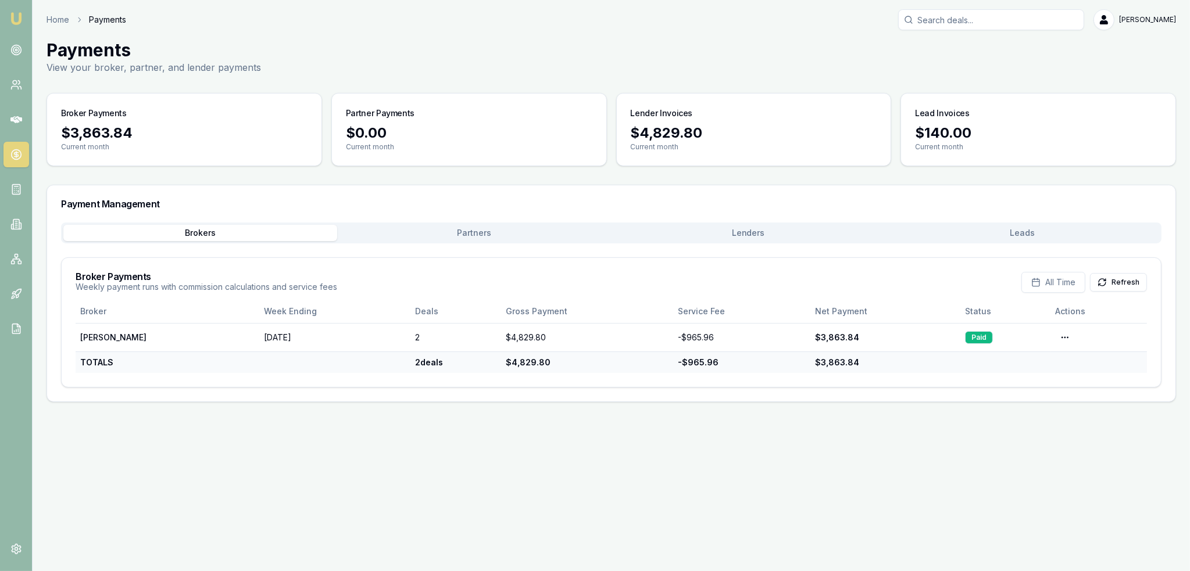
click at [12, 185] on rect at bounding box center [16, 190] width 8 height 10
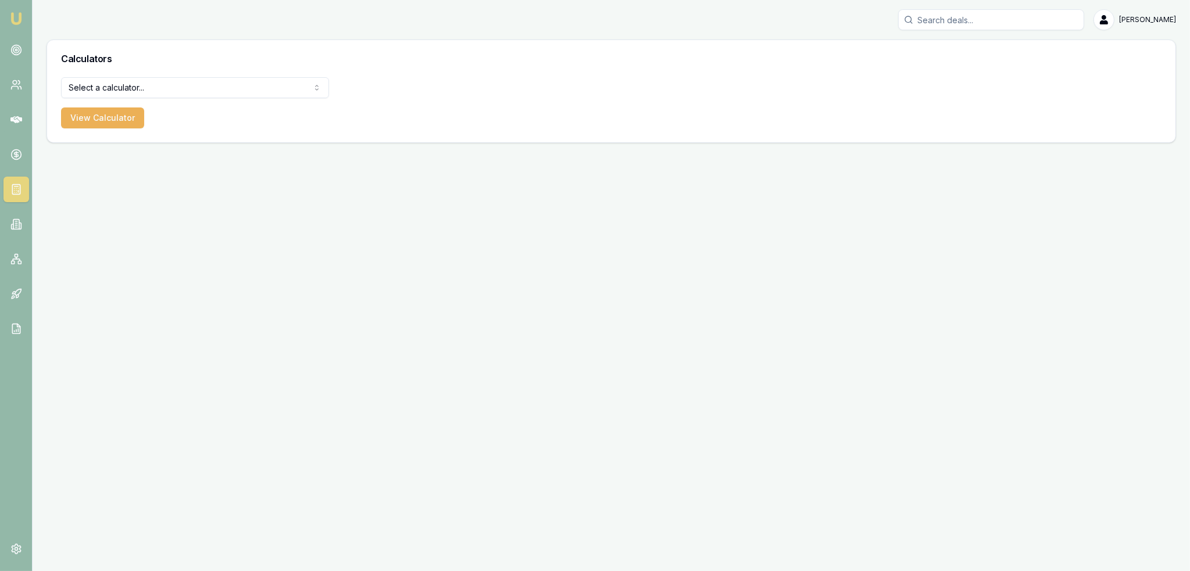
click at [13, 220] on icon at bounding box center [16, 225] width 6 height 10
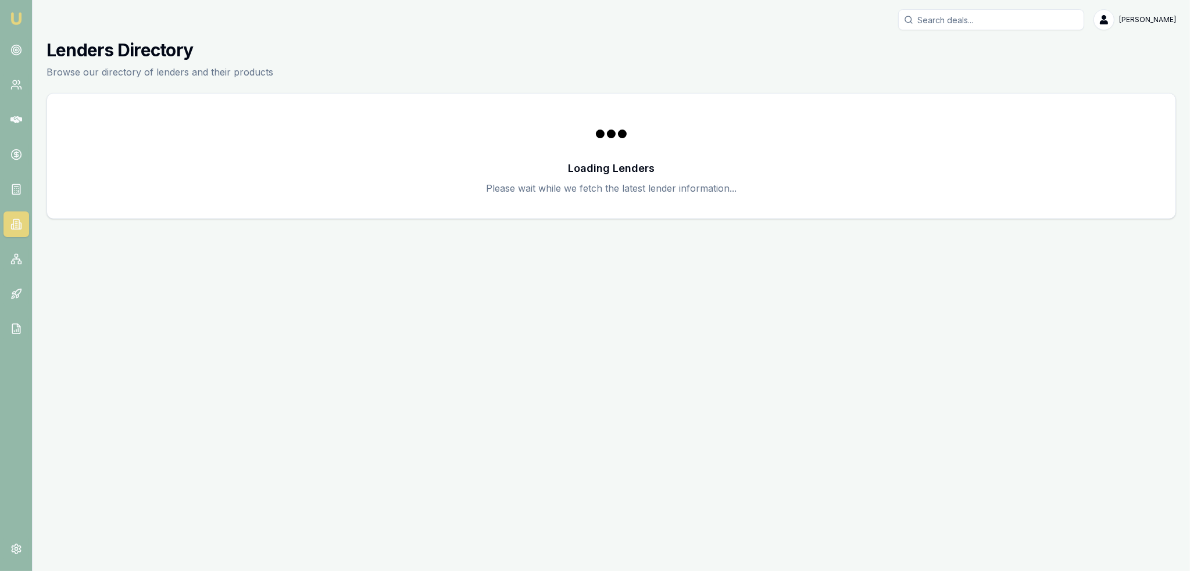
click at [13, 254] on icon at bounding box center [16, 259] width 12 height 12
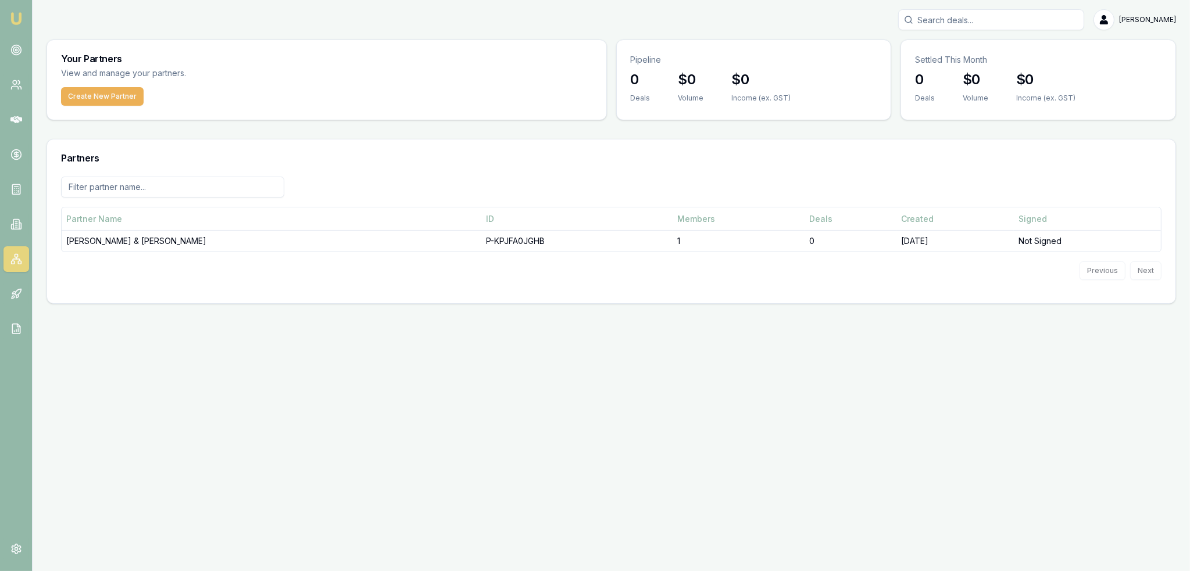
click at [99, 241] on td "H.P BELL & C.G WALTER" at bounding box center [272, 242] width 420 height 22
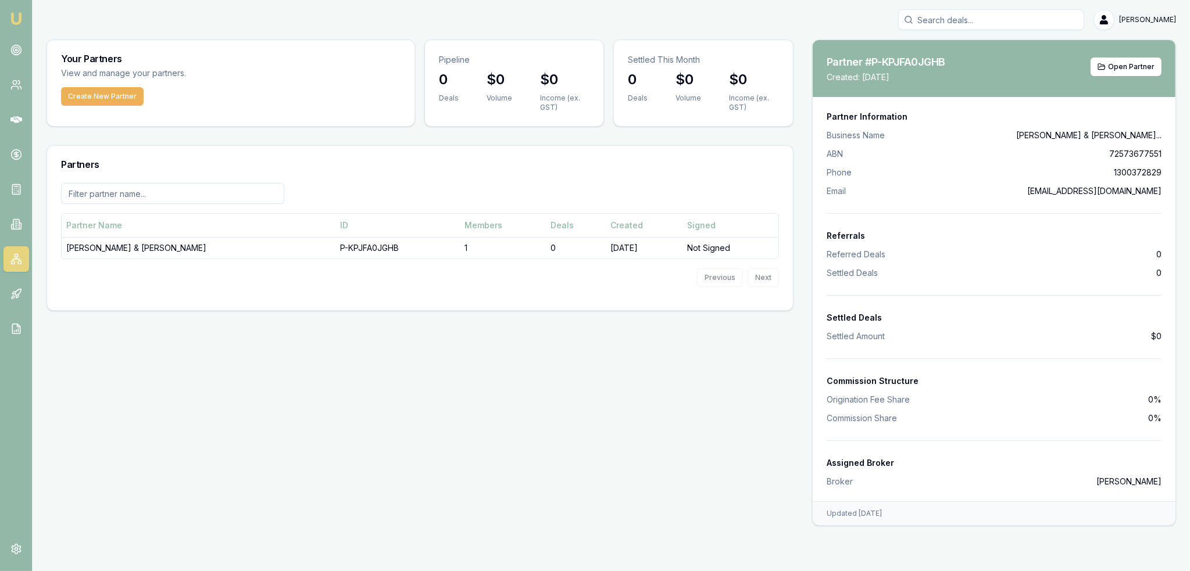
click at [1127, 62] on span "Open Partner" at bounding box center [1131, 66] width 47 height 9
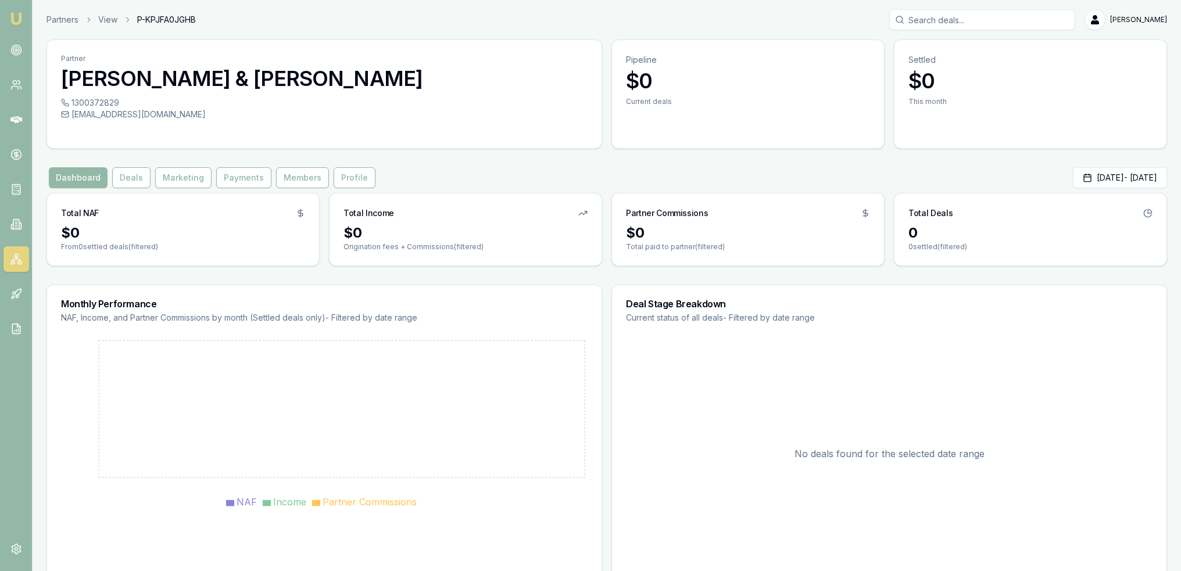
click at [127, 181] on button "Deals" at bounding box center [131, 177] width 38 height 21
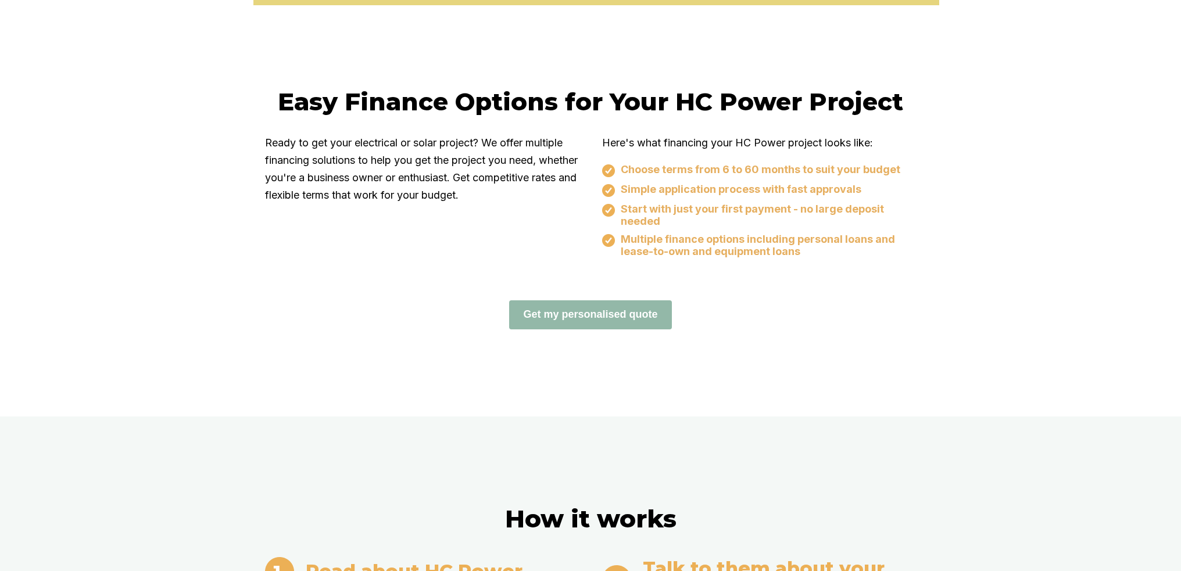
scroll to position [686, 0]
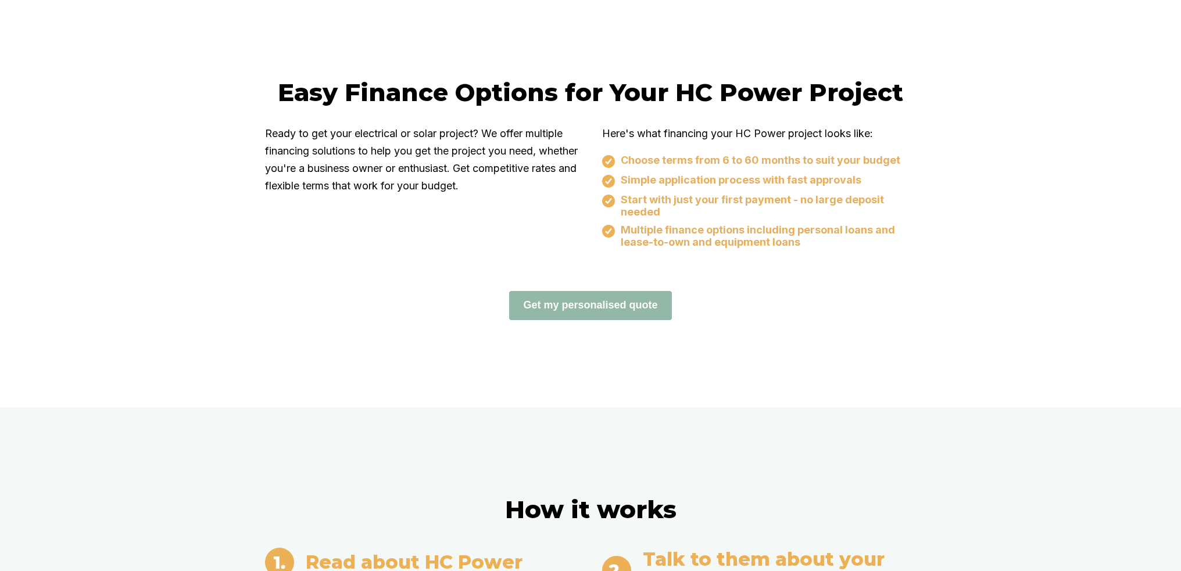
click at [577, 303] on button "Get my personalised quote" at bounding box center [590, 305] width 162 height 29
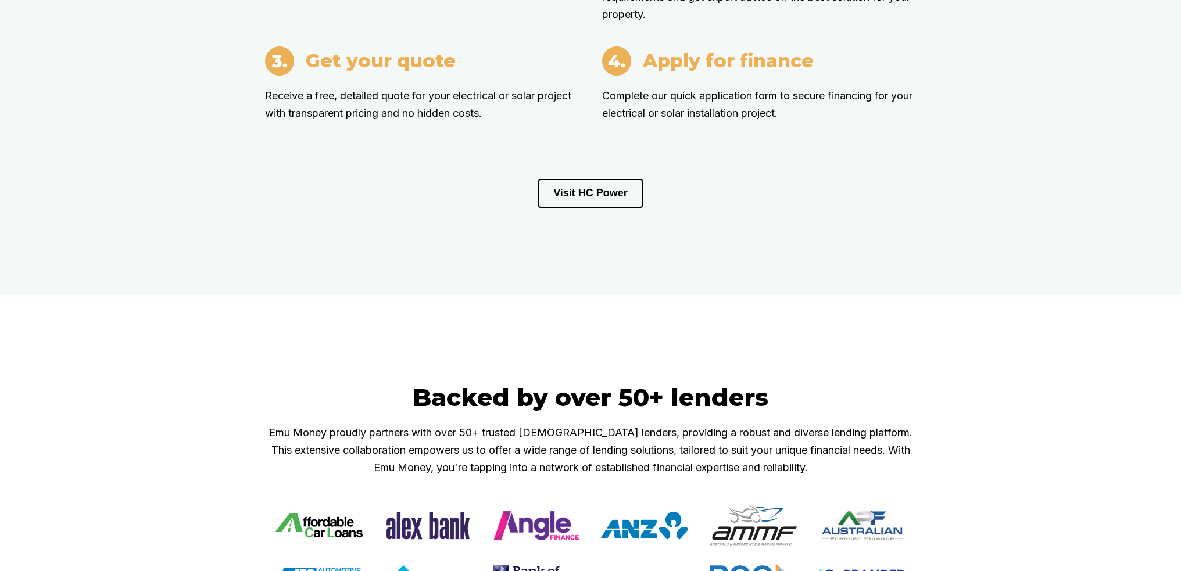
scroll to position [1283, 0]
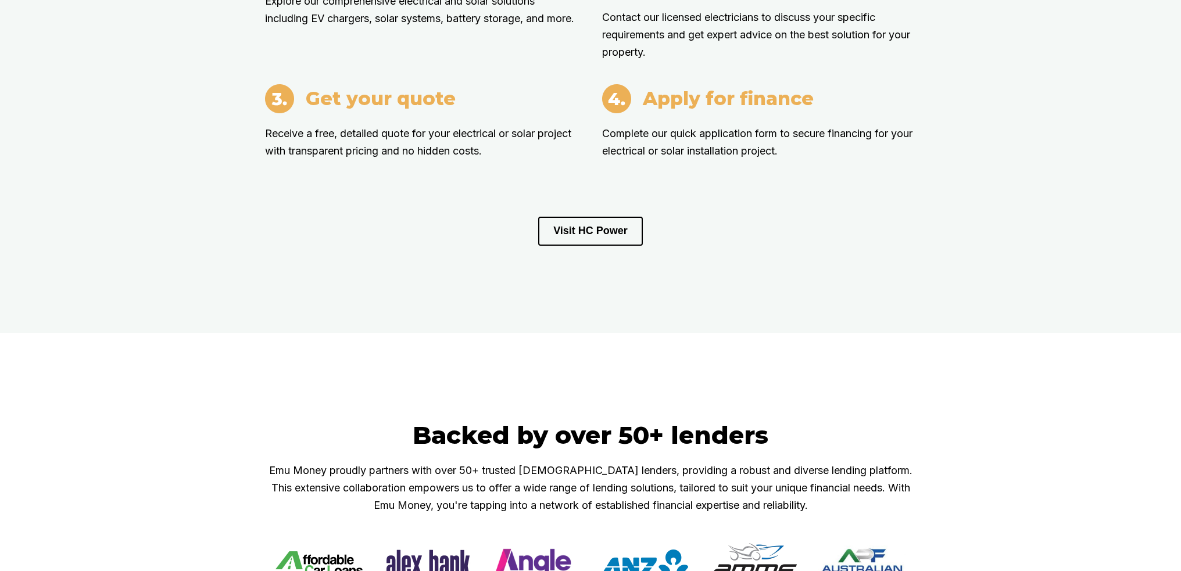
click at [606, 226] on button "Visit HC Power" at bounding box center [590, 231] width 105 height 29
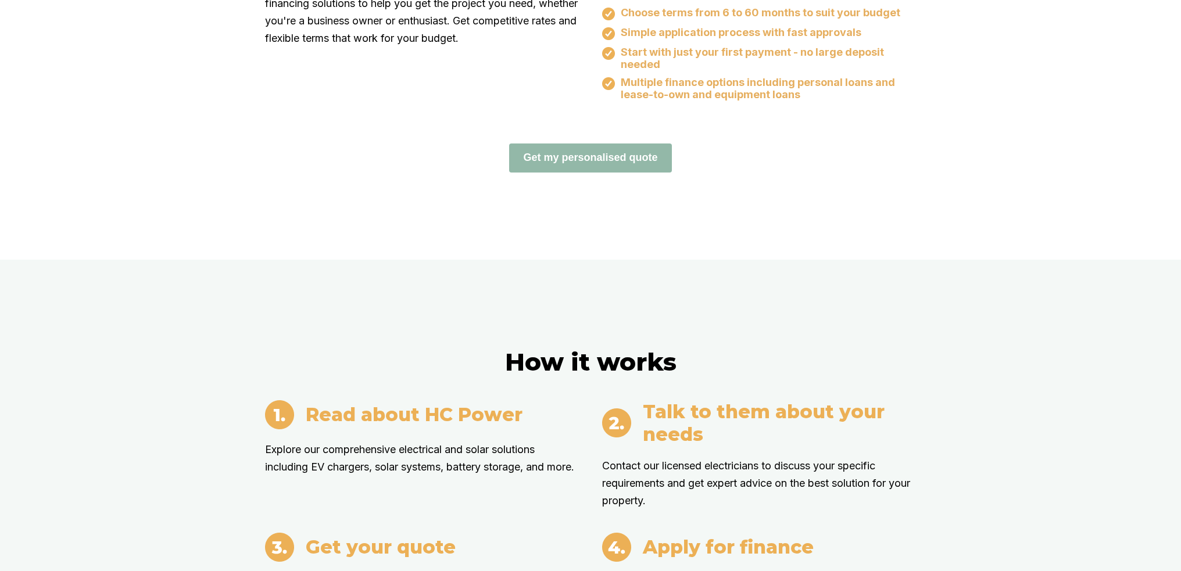
scroll to position [0, 0]
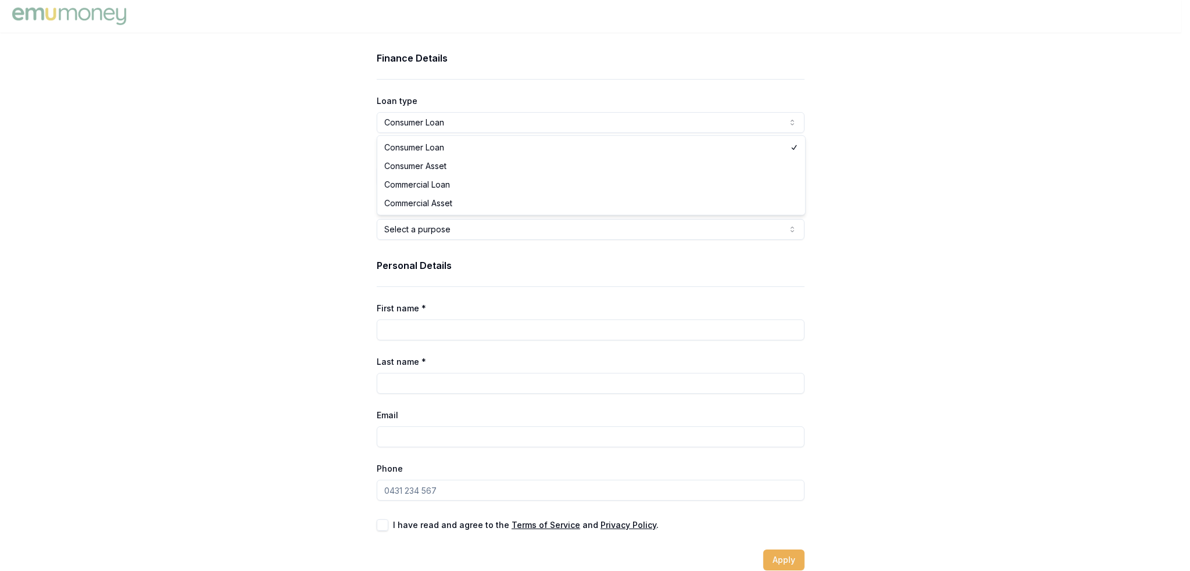
click at [707, 121] on html "Finance Details Loan type Consumer Loan Consumer Loan Consumer Asset Commercial…" at bounding box center [595, 285] width 1190 height 571
click at [707, 121] on html "Finance Details Loan type Consumer Loan Consumer Loan Consumer Asset Commercial…" at bounding box center [590, 285] width 1181 height 571
click at [700, 232] on html "Finance Details Loan type Consumer Loan Consumer Loan Consumer Asset Commercial…" at bounding box center [590, 285] width 1181 height 571
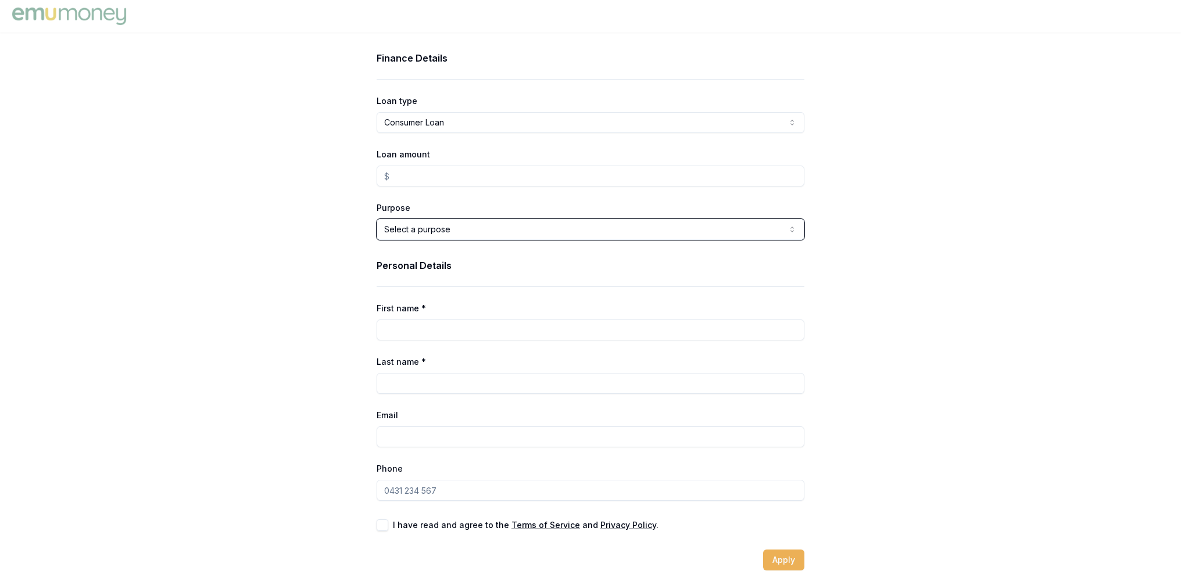
click at [700, 231] on html "Finance Details Loan type Consumer Loan Consumer Loan Consumer Asset Commercial…" at bounding box center [590, 285] width 1181 height 571
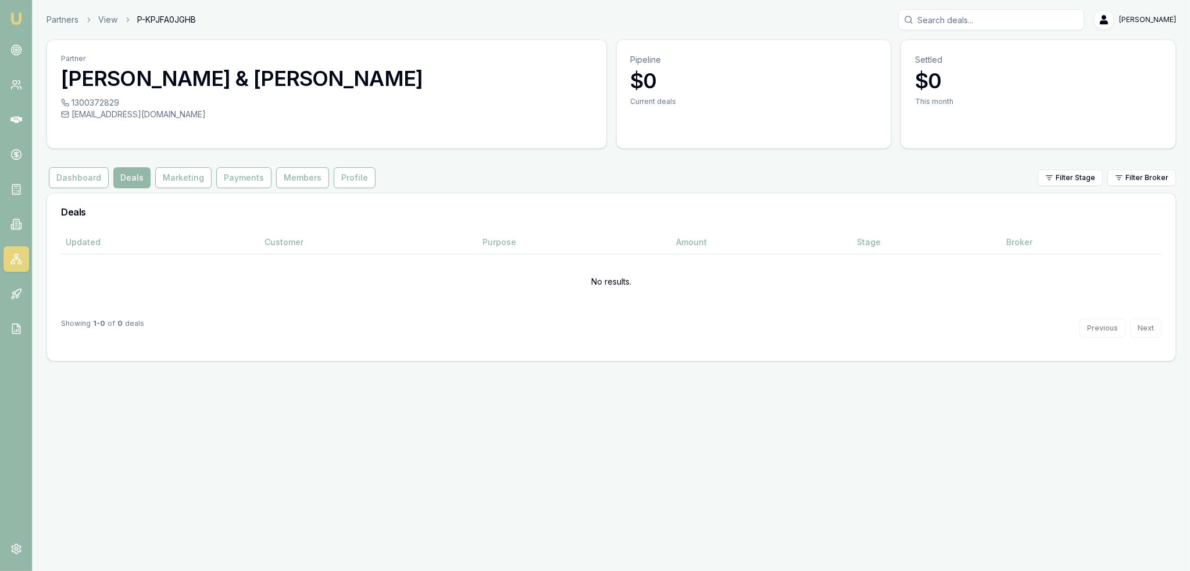
click at [182, 181] on button "Marketing" at bounding box center [183, 177] width 56 height 21
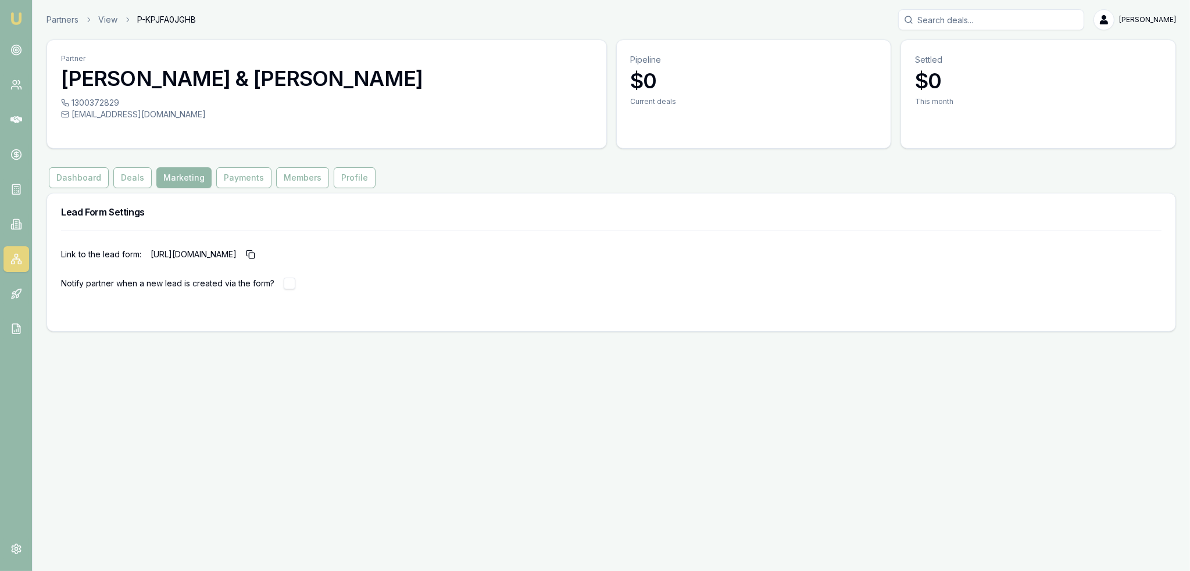
click at [236, 180] on button "Payments" at bounding box center [243, 177] width 55 height 21
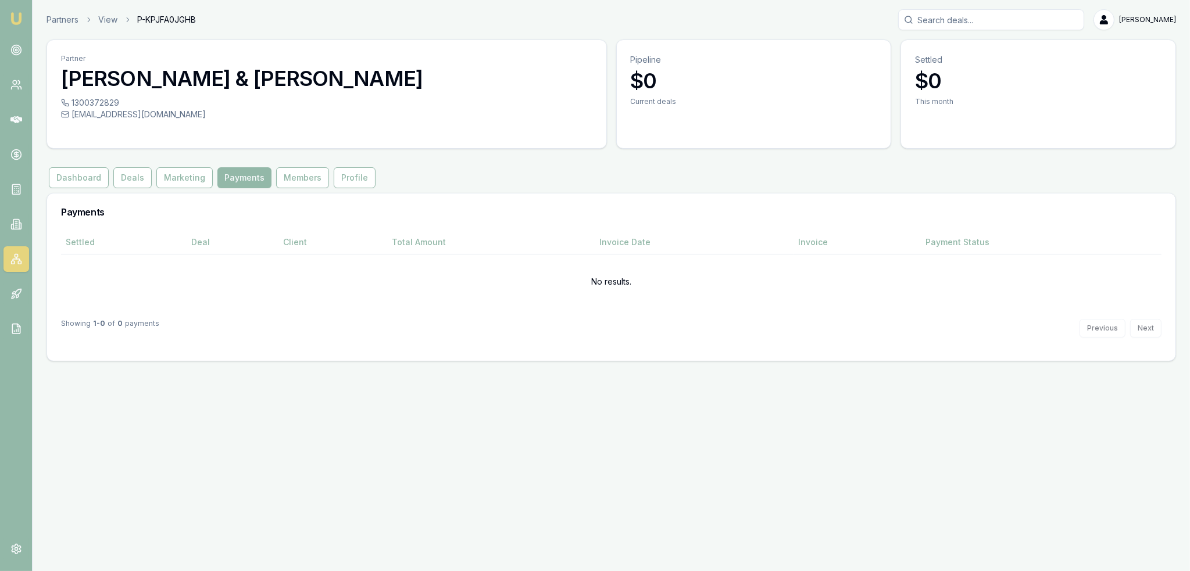
click at [289, 182] on button "Members" at bounding box center [302, 177] width 53 height 21
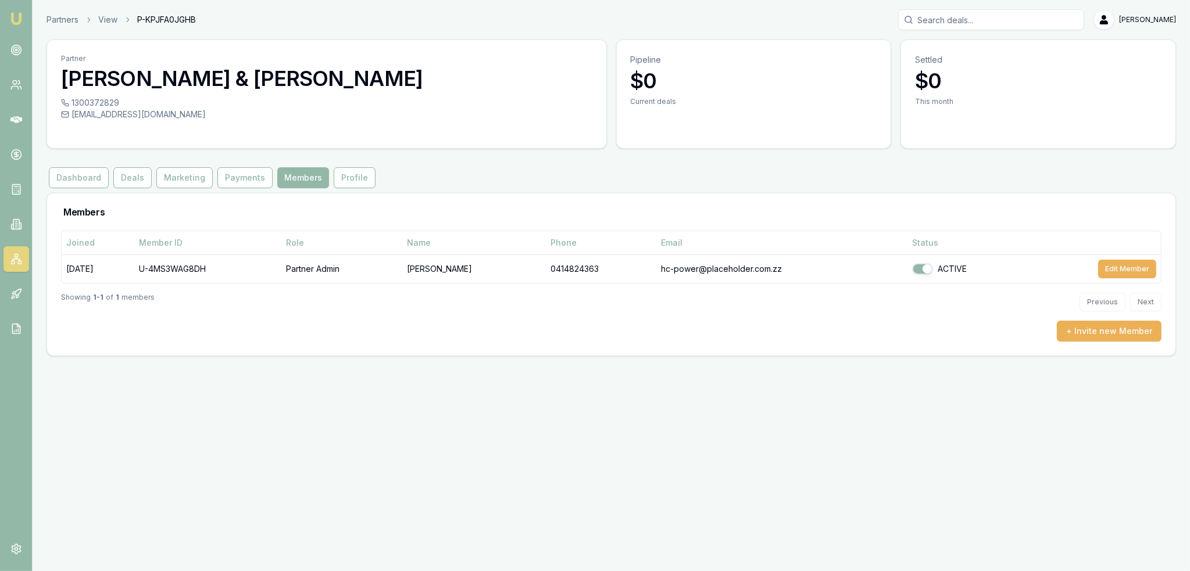
click at [353, 182] on button "Profile" at bounding box center [355, 177] width 42 height 21
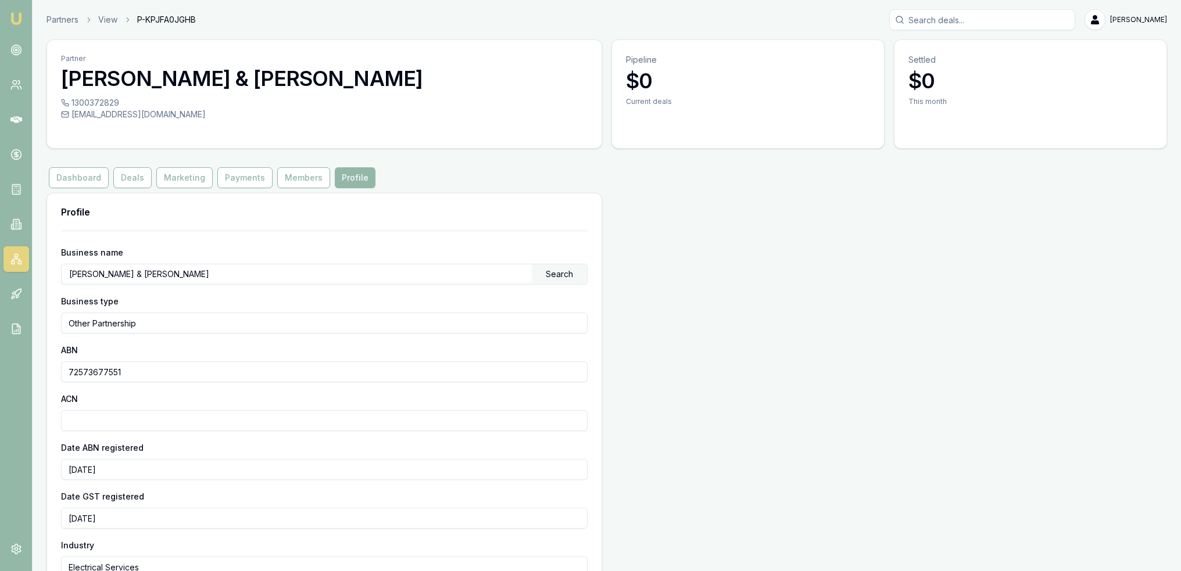
click at [73, 182] on button "Dashboard" at bounding box center [79, 177] width 60 height 21
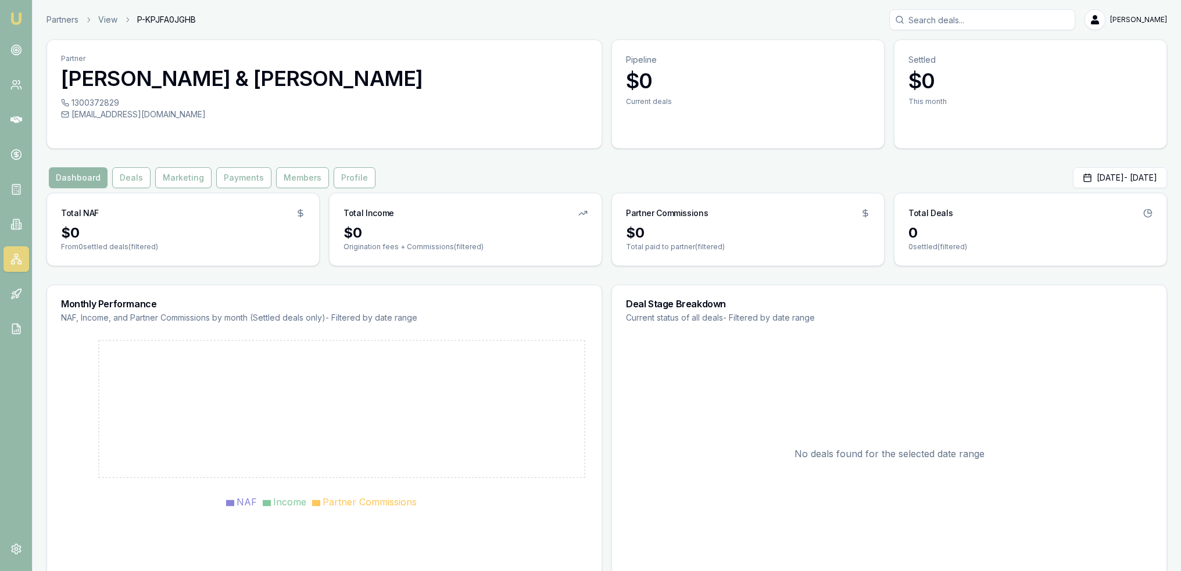
click at [23, 19] on img at bounding box center [16, 19] width 14 height 14
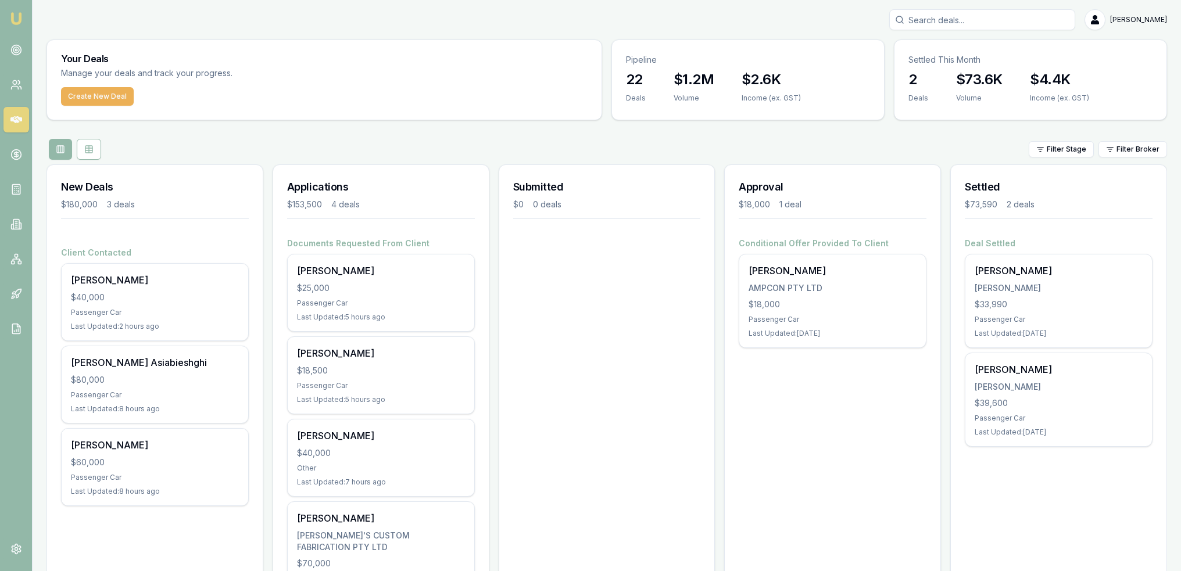
click at [957, 20] on input "Search deals" at bounding box center [982, 19] width 186 height 21
type input "john odonnell"
click at [941, 75] on p "conodonnel@gmail.com" at bounding box center [983, 74] width 176 height 12
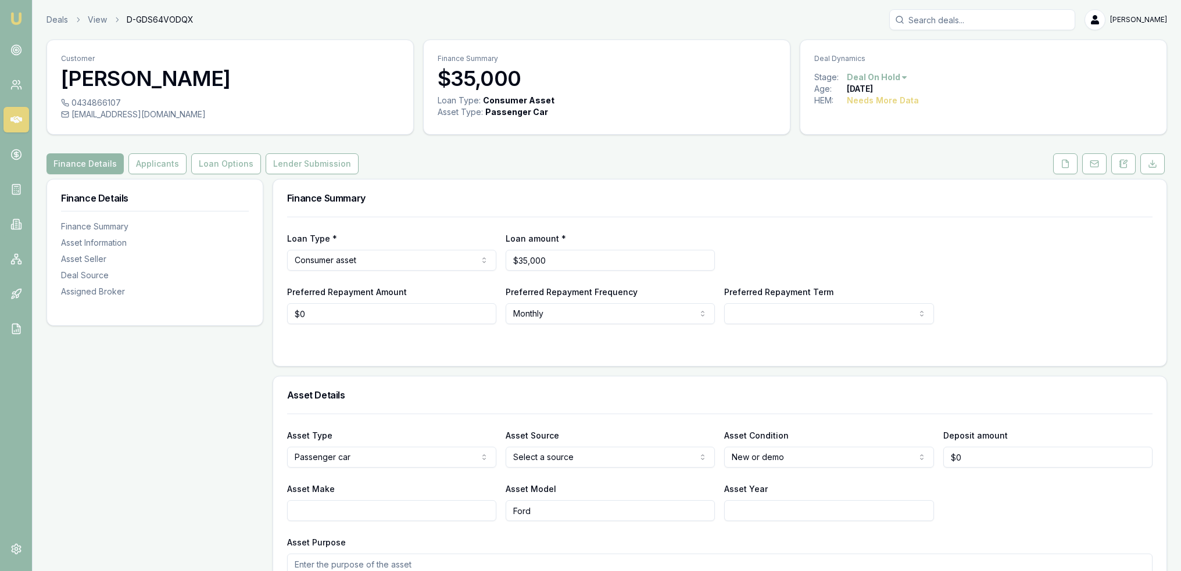
click at [1067, 164] on icon at bounding box center [1065, 163] width 9 height 9
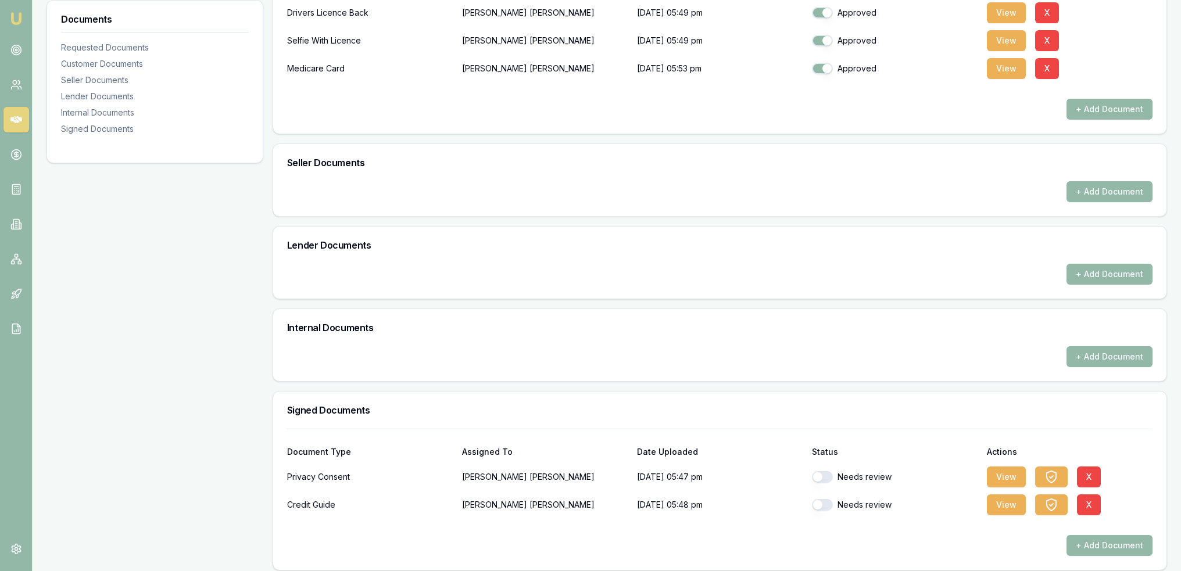
scroll to position [444, 0]
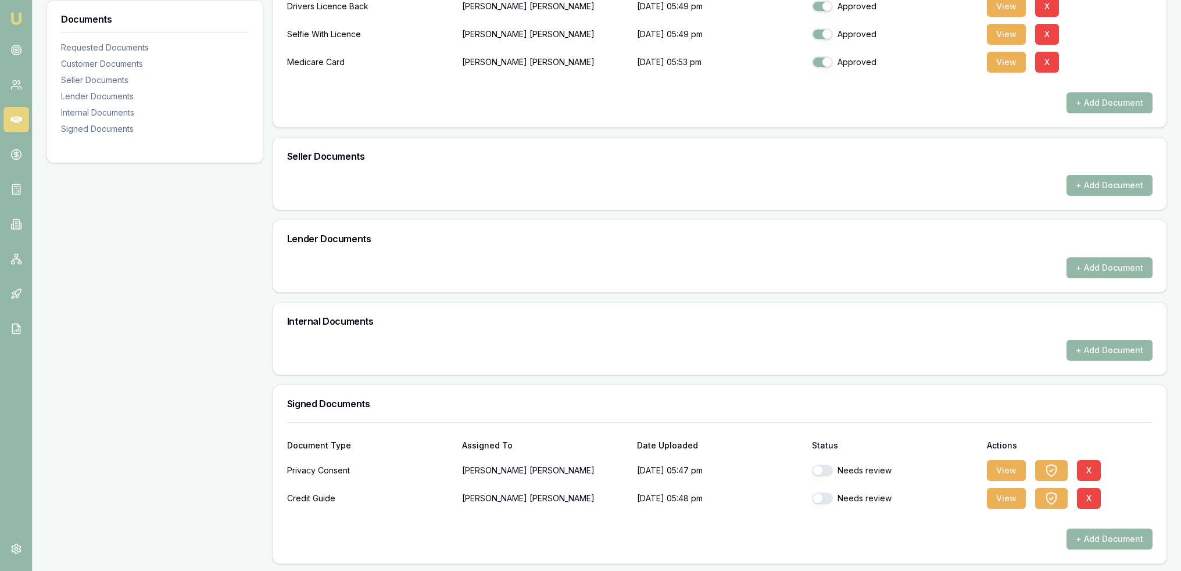
click at [821, 471] on button "button" at bounding box center [822, 471] width 21 height 12
checkbox input "true"
click at [822, 498] on button "button" at bounding box center [822, 499] width 21 height 12
checkbox input "true"
click at [1002, 464] on button "View" at bounding box center [1006, 470] width 39 height 21
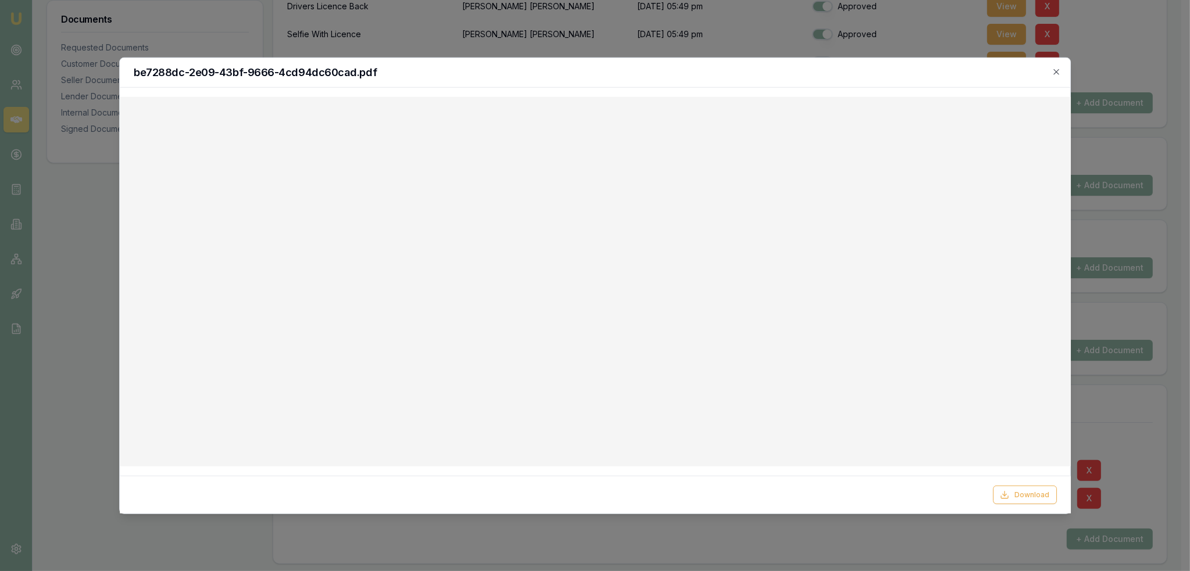
click at [1054, 70] on icon "button" at bounding box center [1056, 71] width 9 height 9
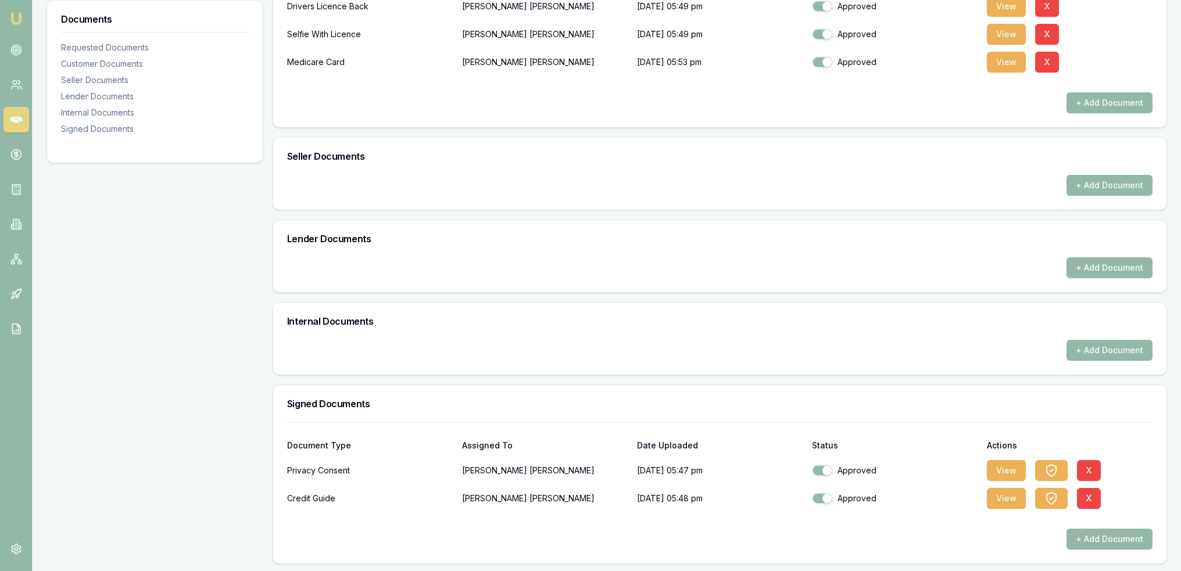
click at [1000, 500] on button "View" at bounding box center [1006, 498] width 39 height 21
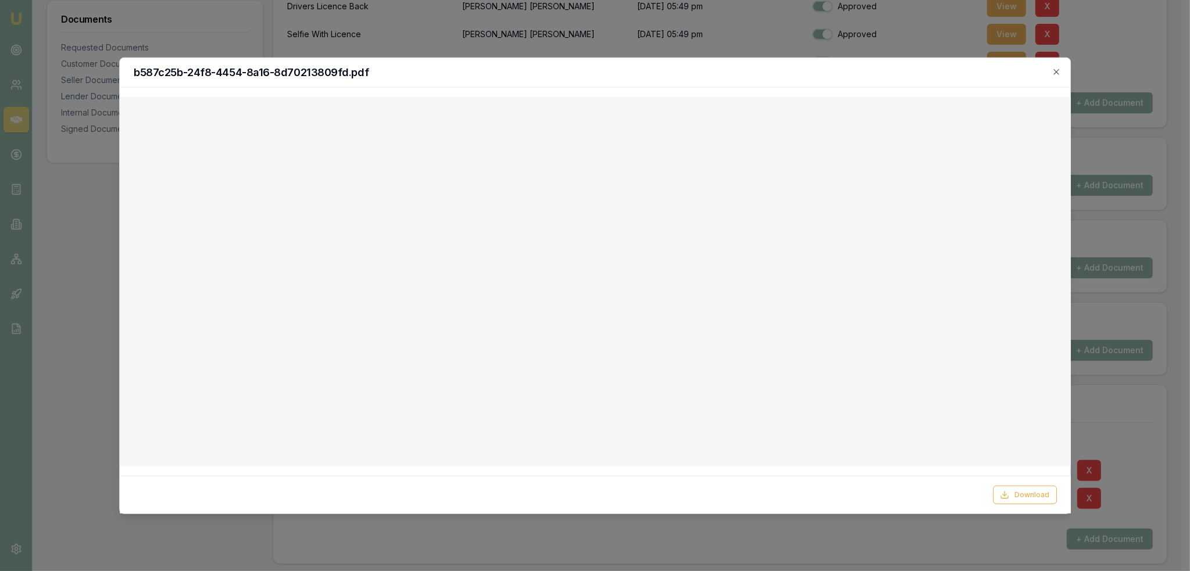
click at [1057, 69] on icon "button" at bounding box center [1056, 71] width 9 height 9
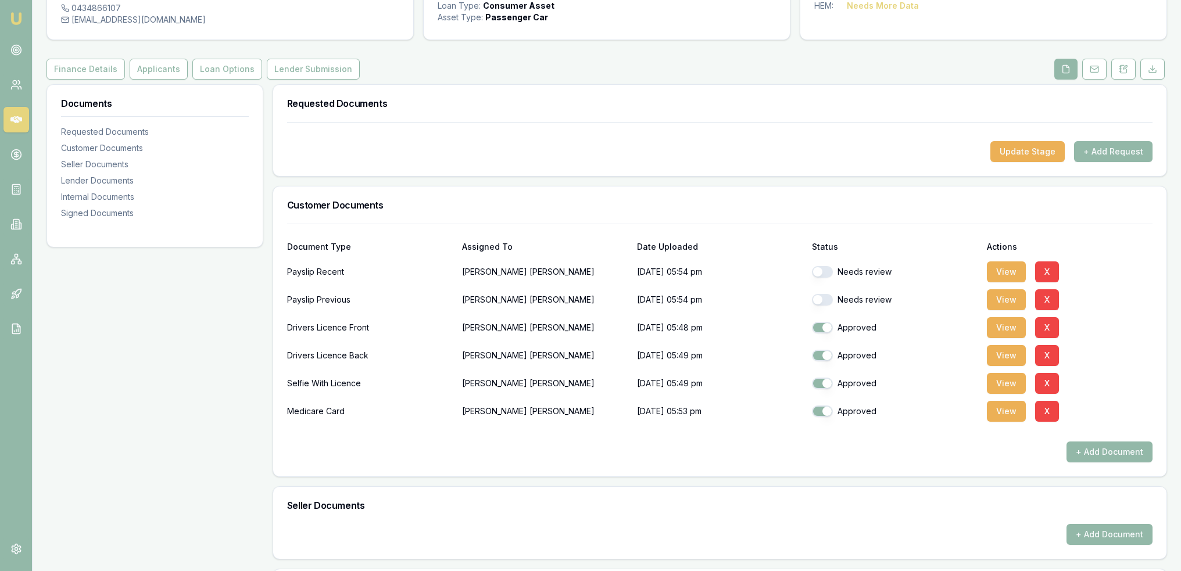
scroll to position [0, 0]
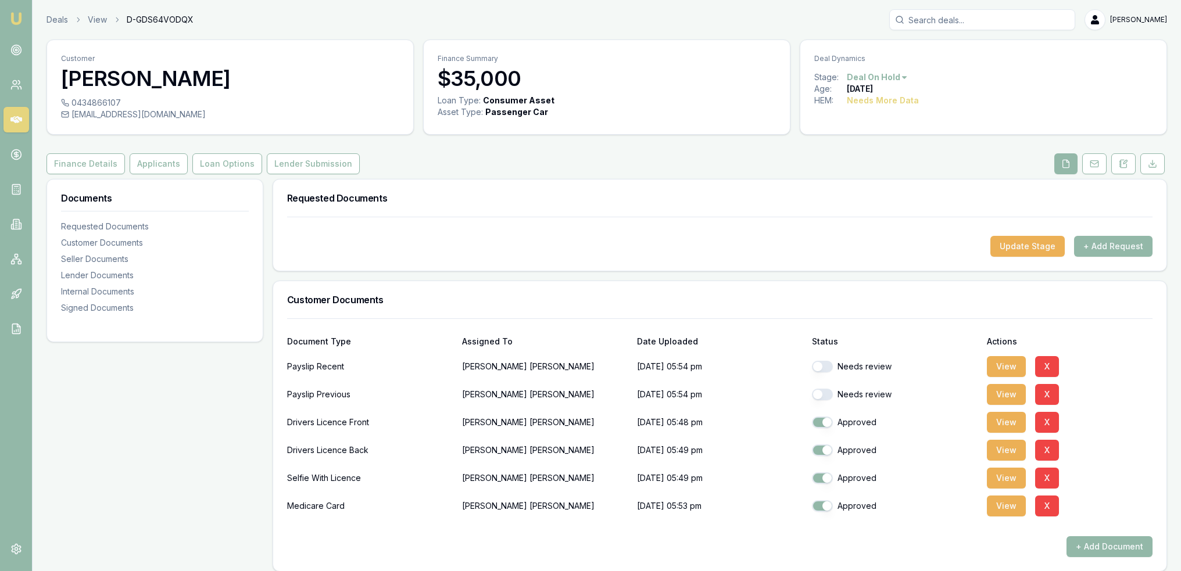
click at [17, 260] on icon at bounding box center [16, 259] width 12 height 12
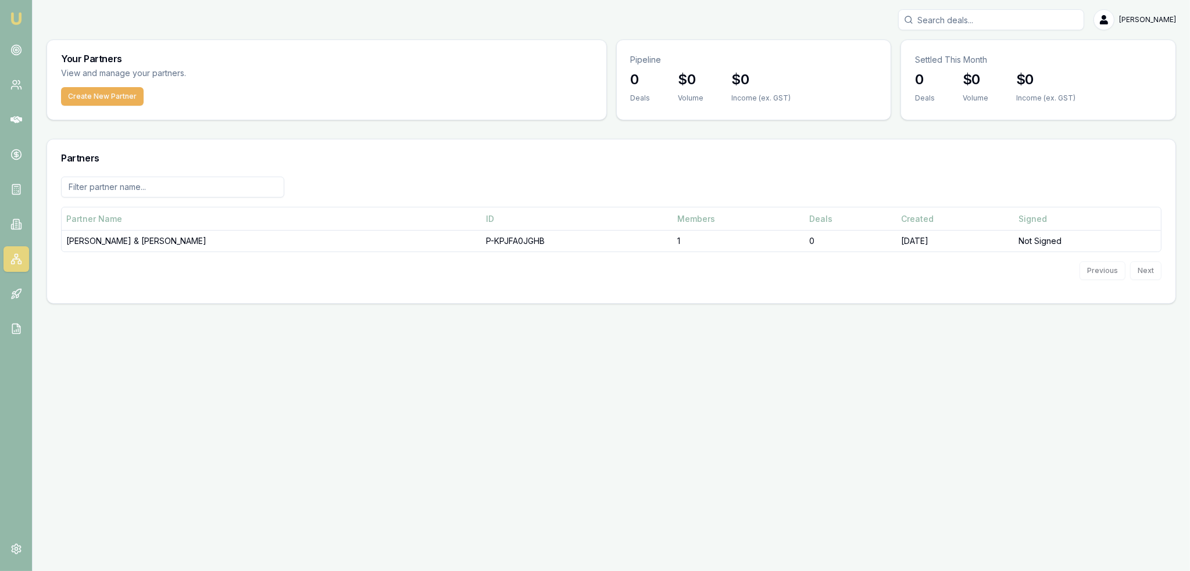
click at [123, 243] on td "H.P BELL & C.G WALTER" at bounding box center [272, 242] width 420 height 22
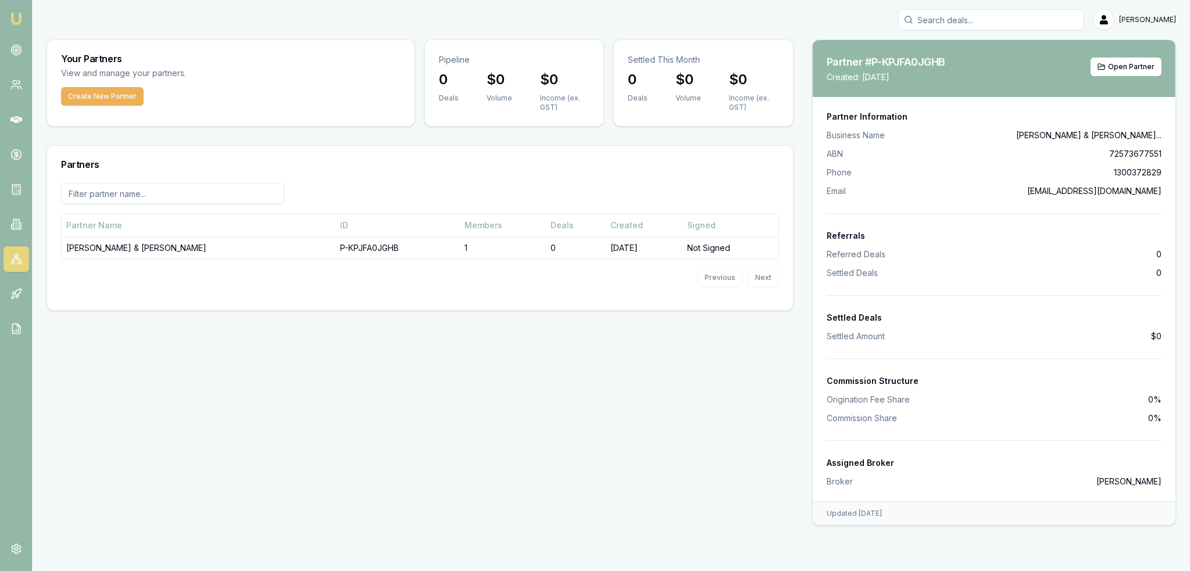
drag, startPoint x: 17, startPoint y: 18, endPoint x: 26, endPoint y: 21, distance: 9.2
click at [17, 18] on img at bounding box center [16, 19] width 14 height 14
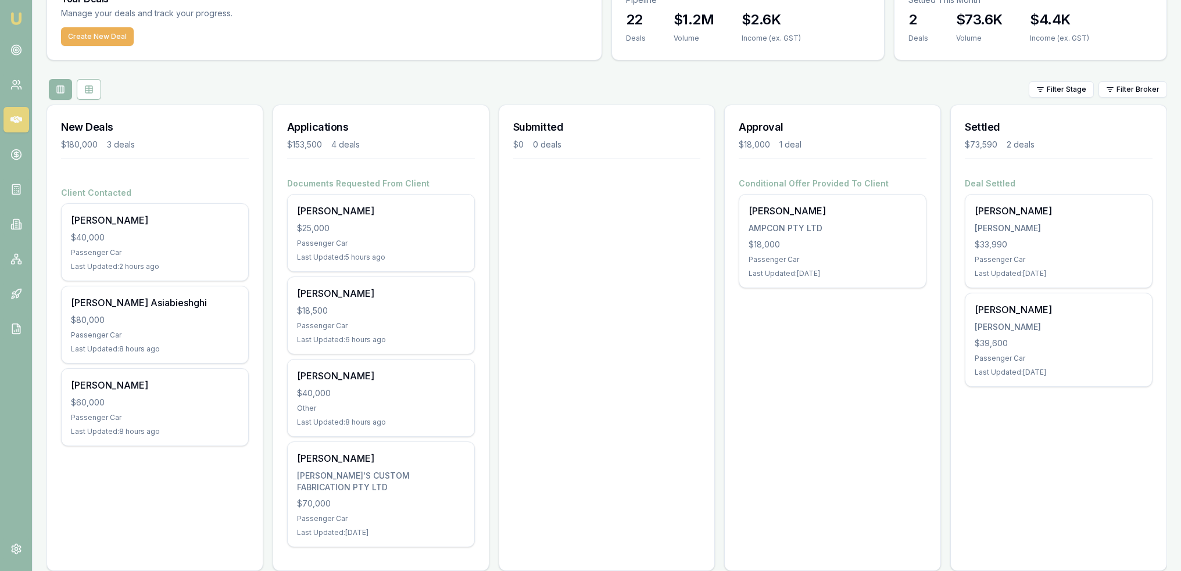
scroll to position [65, 0]
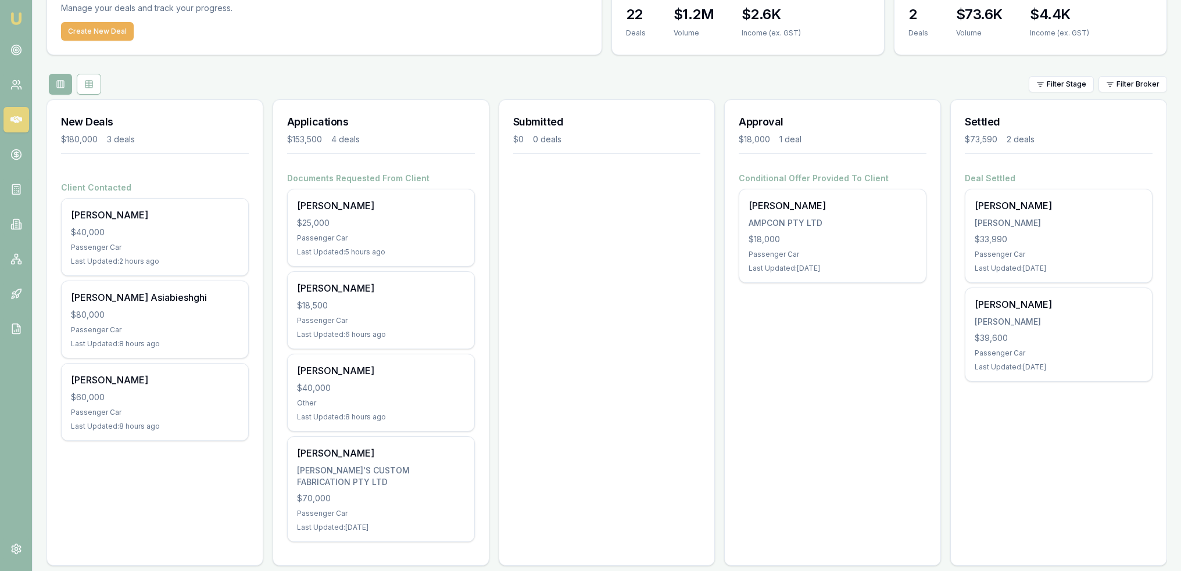
click at [453, 473] on div "CODY'S CUSTOM FABRICATION PTY LTD" at bounding box center [381, 476] width 168 height 23
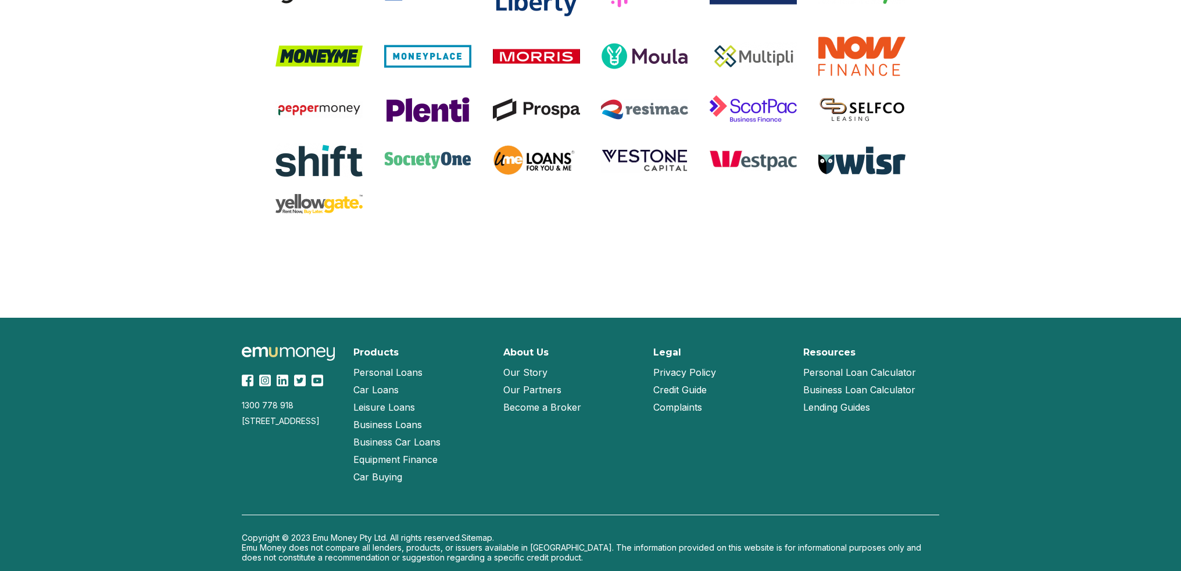
scroll to position [2411, 0]
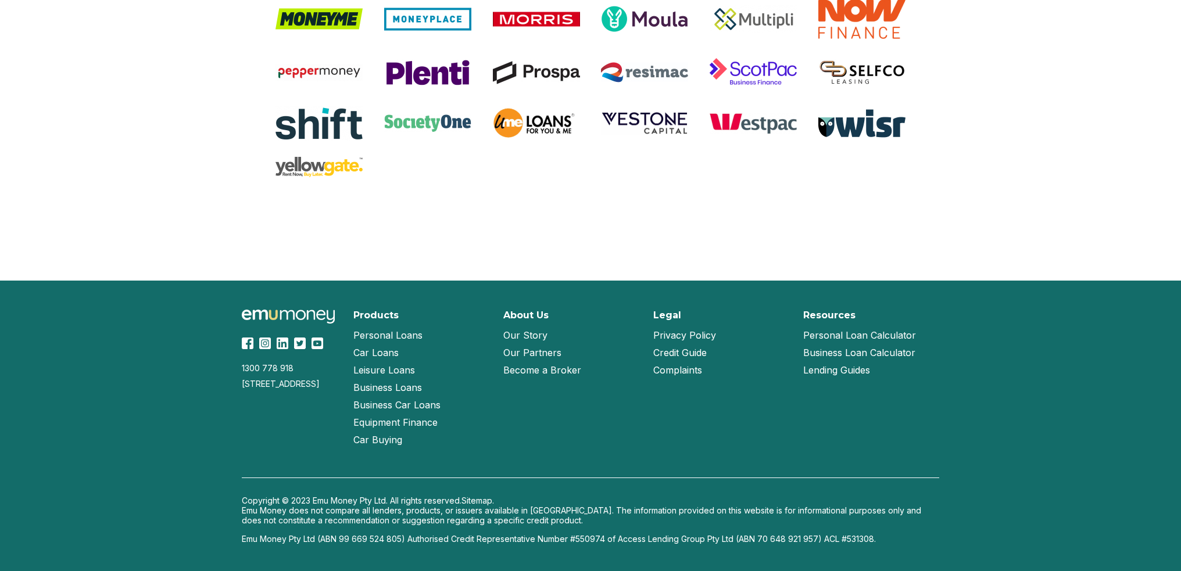
click at [550, 351] on link "Our Partners" at bounding box center [532, 352] width 58 height 17
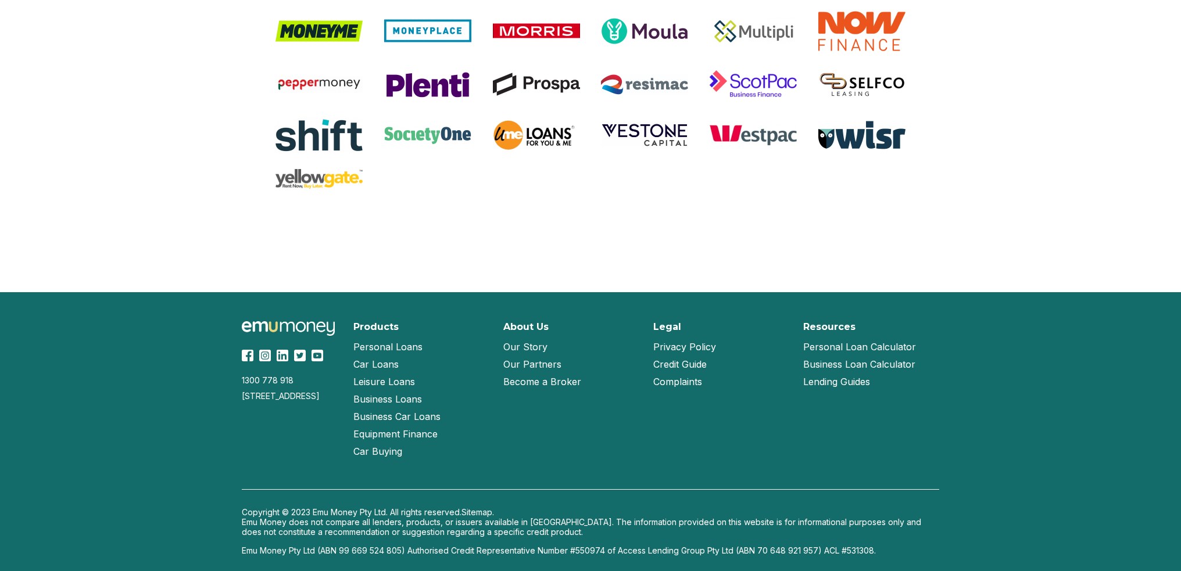
scroll to position [1016, 0]
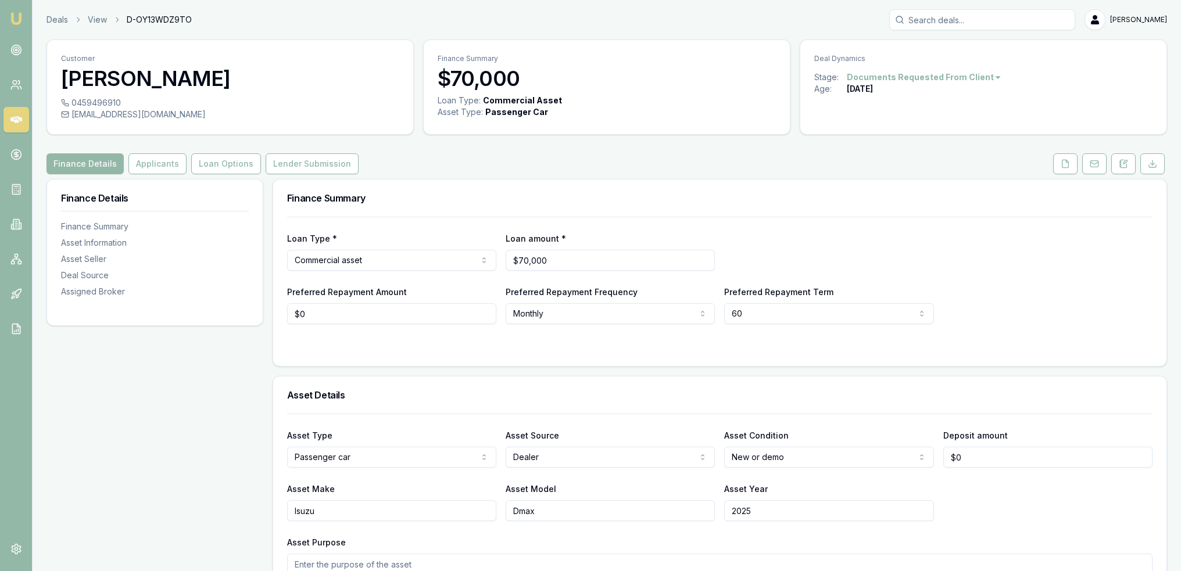
drag, startPoint x: 1127, startPoint y: 160, endPoint x: 1099, endPoint y: 199, distance: 47.6
click at [1127, 160] on icon at bounding box center [1125, 161] width 3 height 3
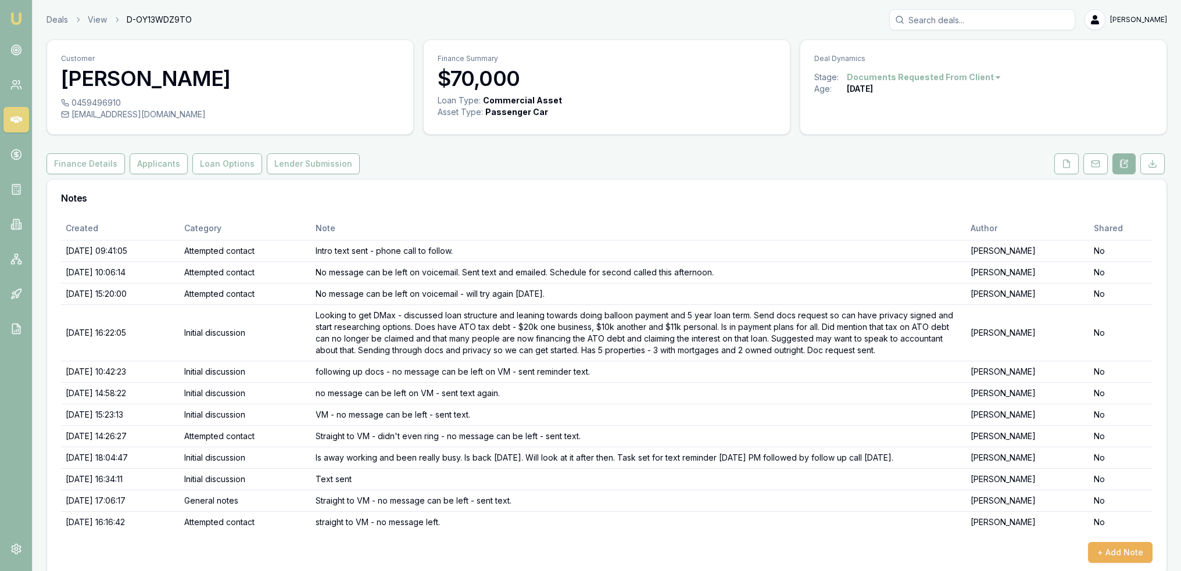
click at [1123, 559] on button "+ Add Note" at bounding box center [1120, 552] width 65 height 21
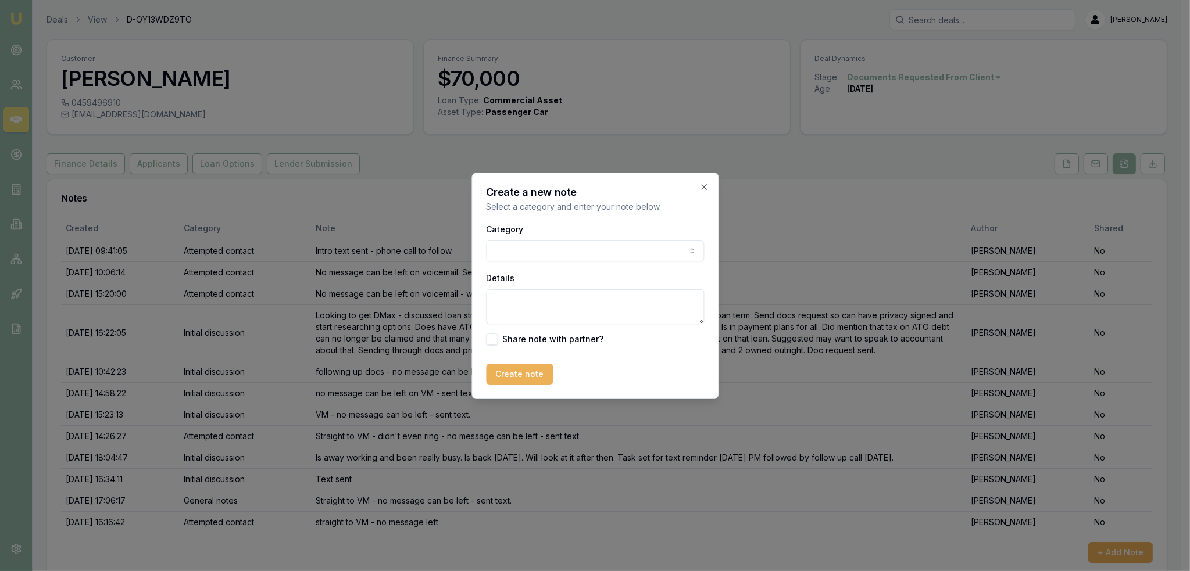
click at [577, 244] on body "Emu Broker Deals View D-OY13WDZ9TO [PERSON_NAME] Toggle Menu Customer [PERSON_N…" at bounding box center [590, 285] width 1181 height 571
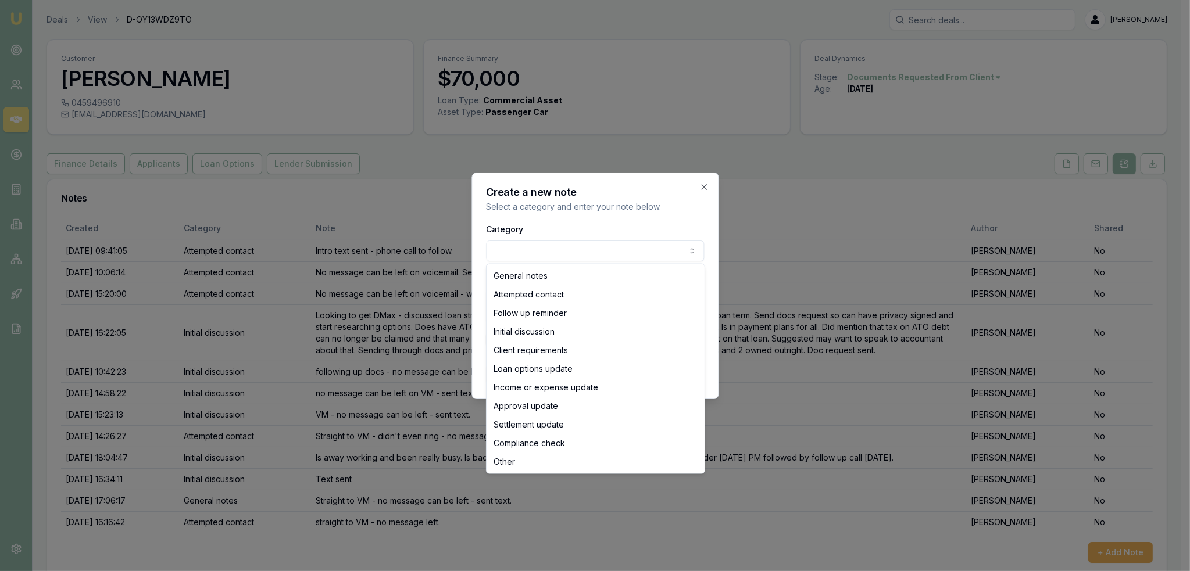
select select "ATTEMPTED_CONTACT"
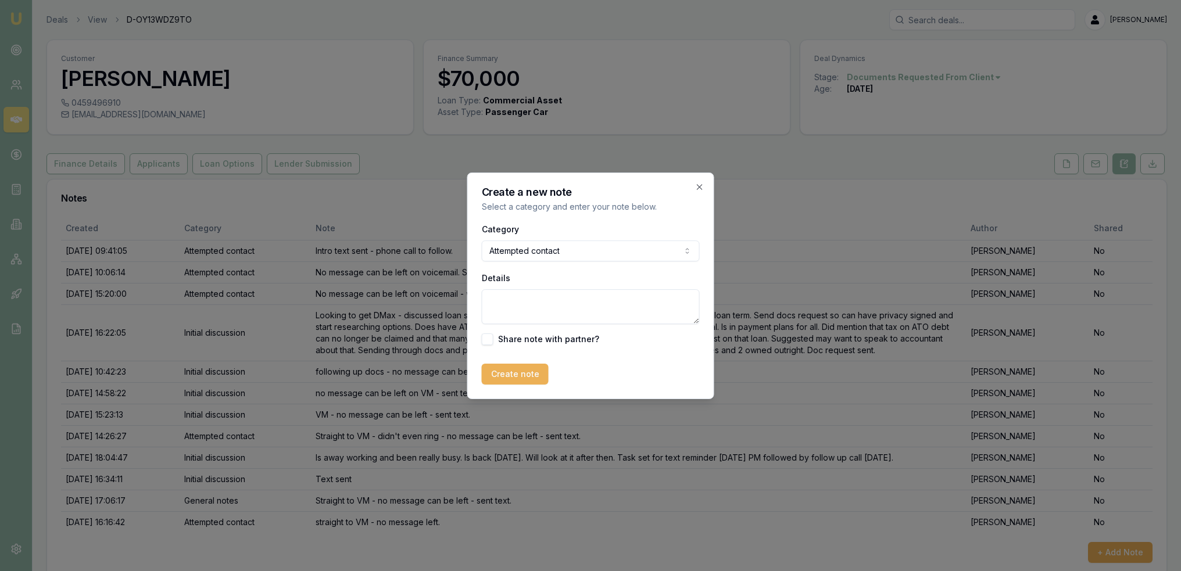
click at [546, 304] on textarea "Details" at bounding box center [591, 306] width 218 height 35
type textarea "Straight to VM - no message can be left. Closing lead as no contact for 2 weeks…"
click at [506, 375] on button "Create note" at bounding box center [515, 374] width 67 height 21
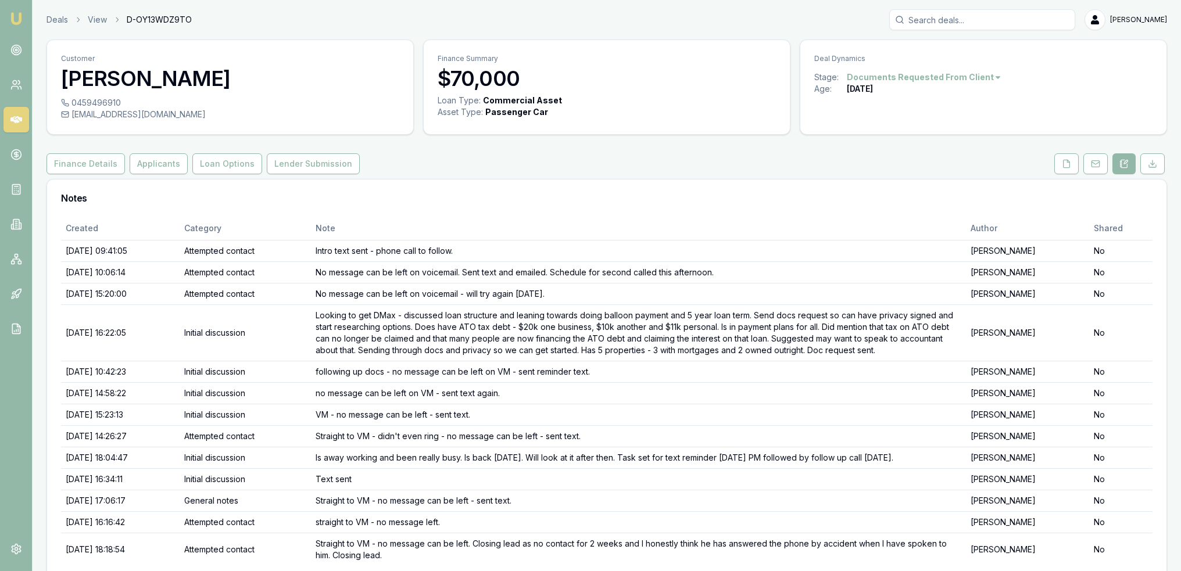
click at [914, 77] on html "Emu Broker Deals View D-OY13WDZ9TO [PERSON_NAME] Toggle Menu Customer [PERSON_N…" at bounding box center [590, 285] width 1181 height 571
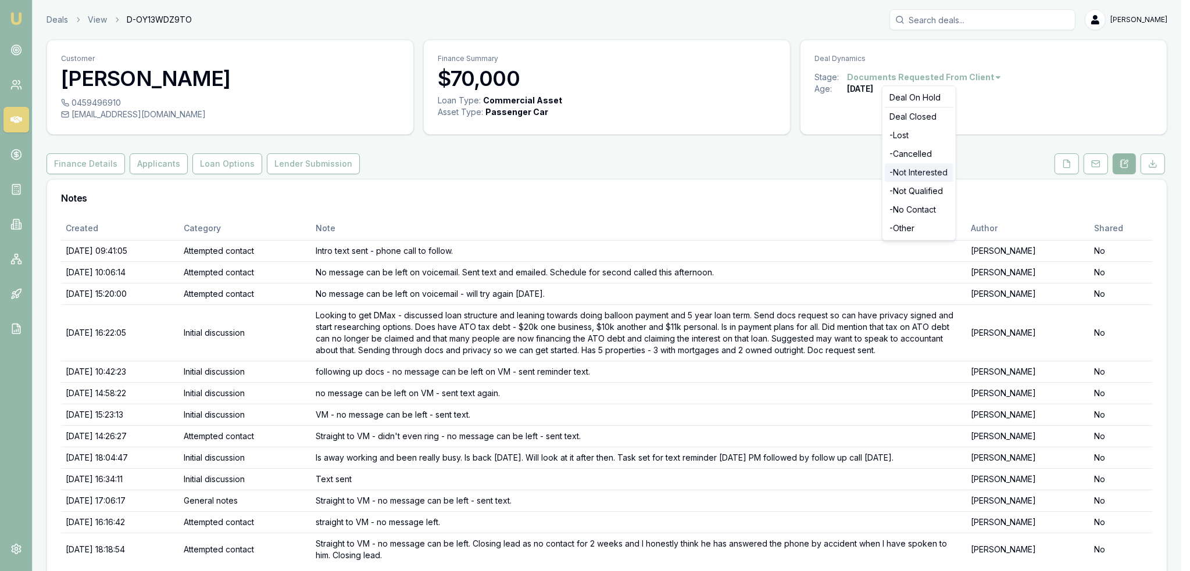
click at [896, 173] on div "- Not Interested" at bounding box center [919, 172] width 69 height 19
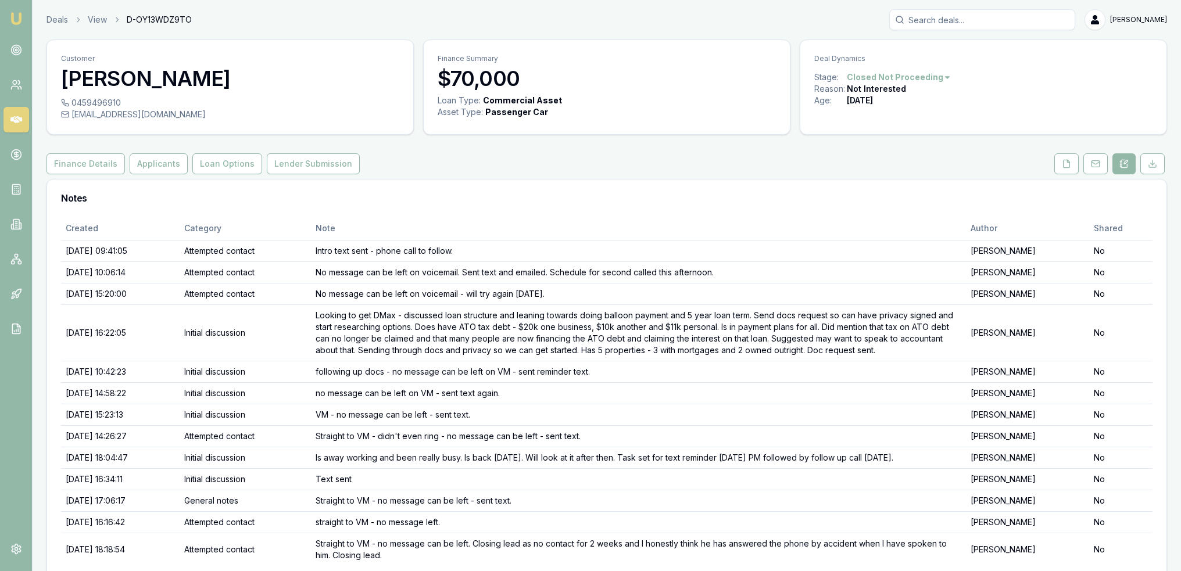
click at [21, 14] on img at bounding box center [16, 19] width 14 height 14
